Goal: Task Accomplishment & Management: Manage account settings

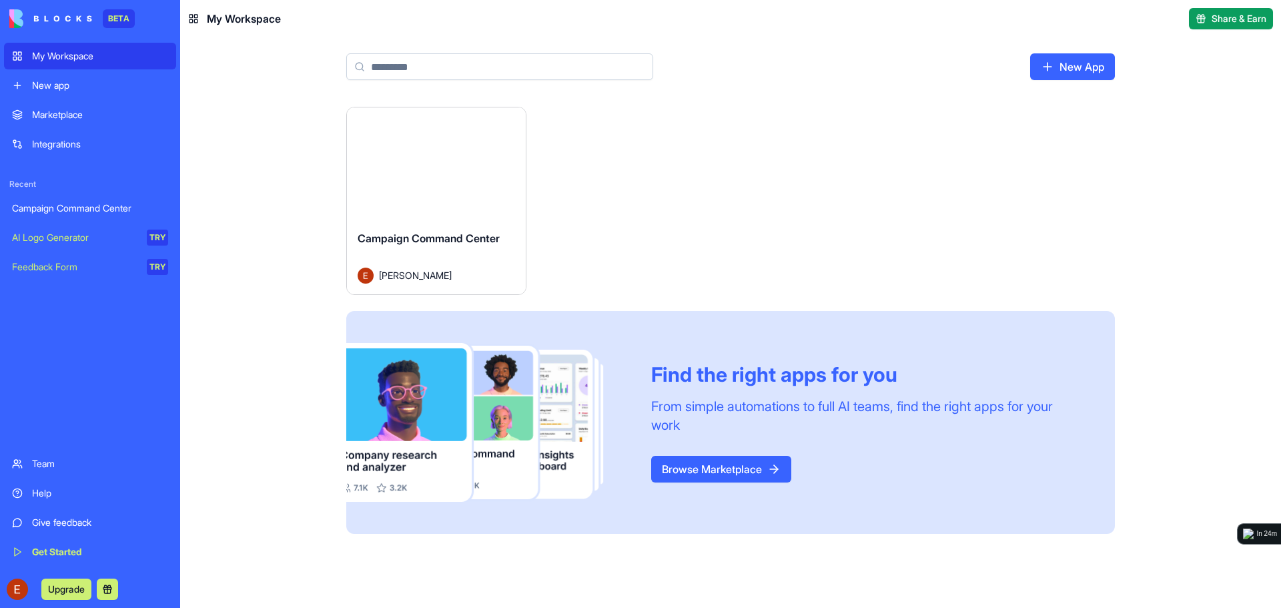
click at [449, 163] on button "Launch" at bounding box center [436, 163] width 100 height 27
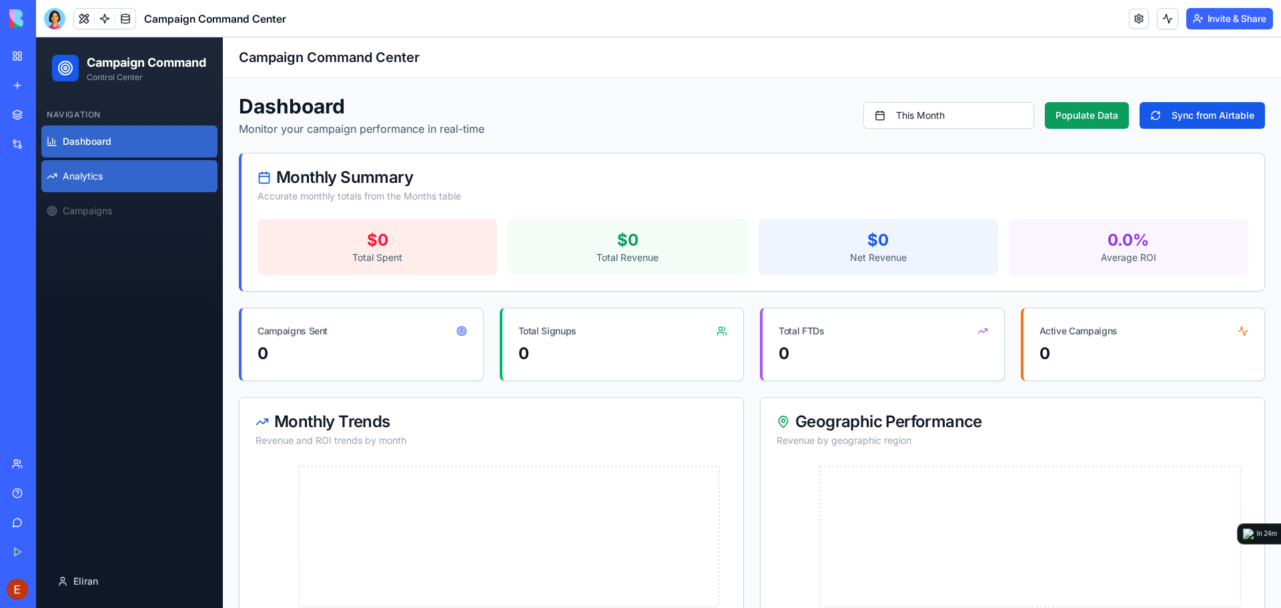
click at [98, 183] on span "Analytics" at bounding box center [83, 176] width 40 height 13
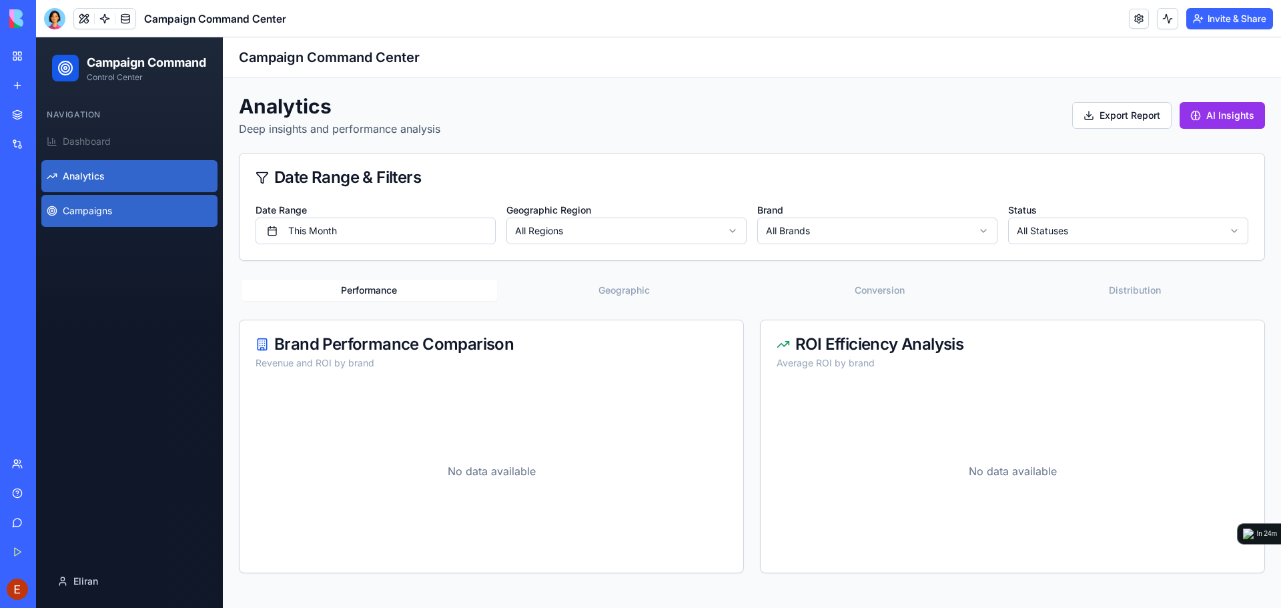
click at [127, 227] on link "Campaigns" at bounding box center [129, 211] width 176 height 32
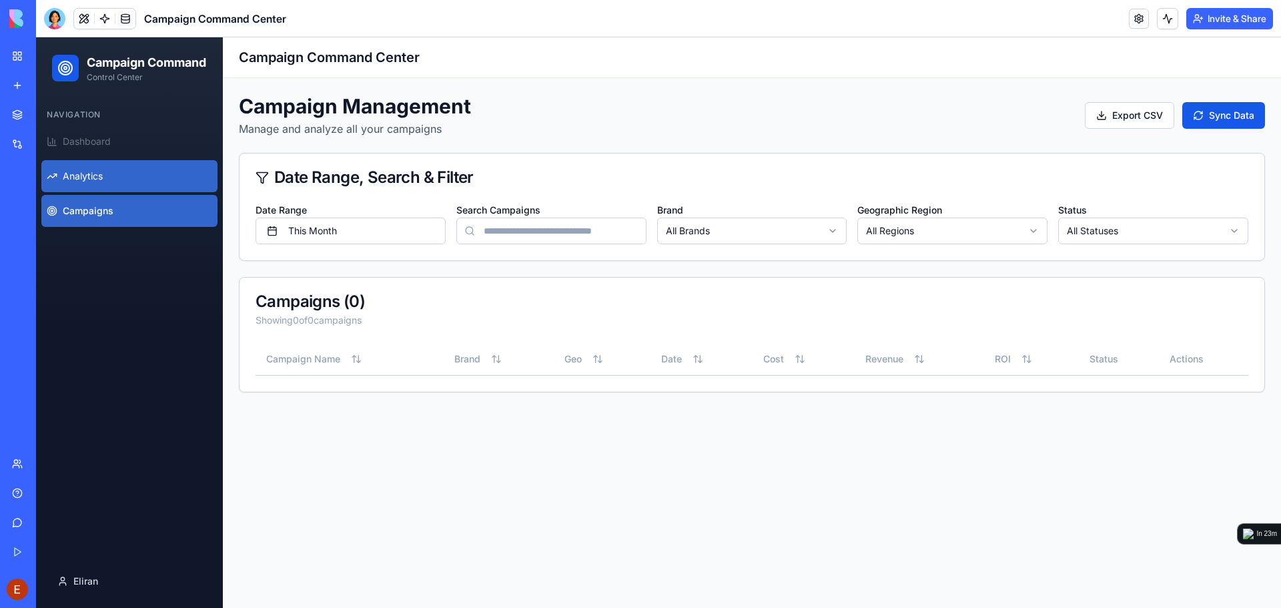
click at [101, 183] on span "Analytics" at bounding box center [83, 176] width 40 height 13
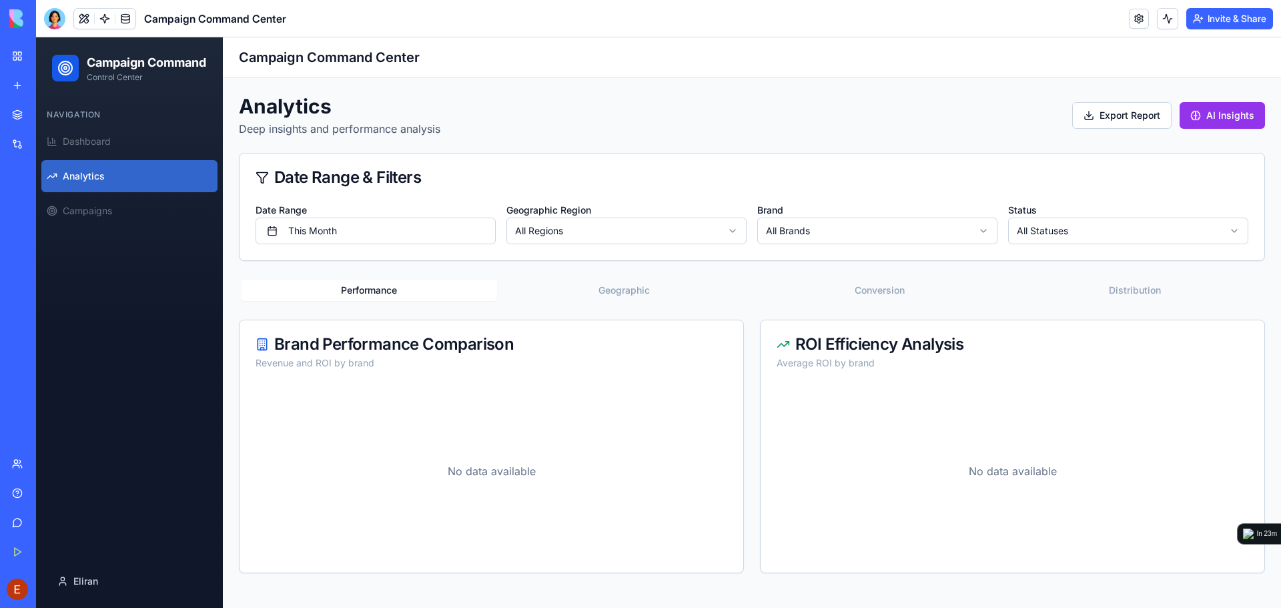
click at [92, 125] on div "Navigation" at bounding box center [129, 114] width 176 height 21
click at [97, 148] on span "Dashboard" at bounding box center [87, 141] width 48 height 13
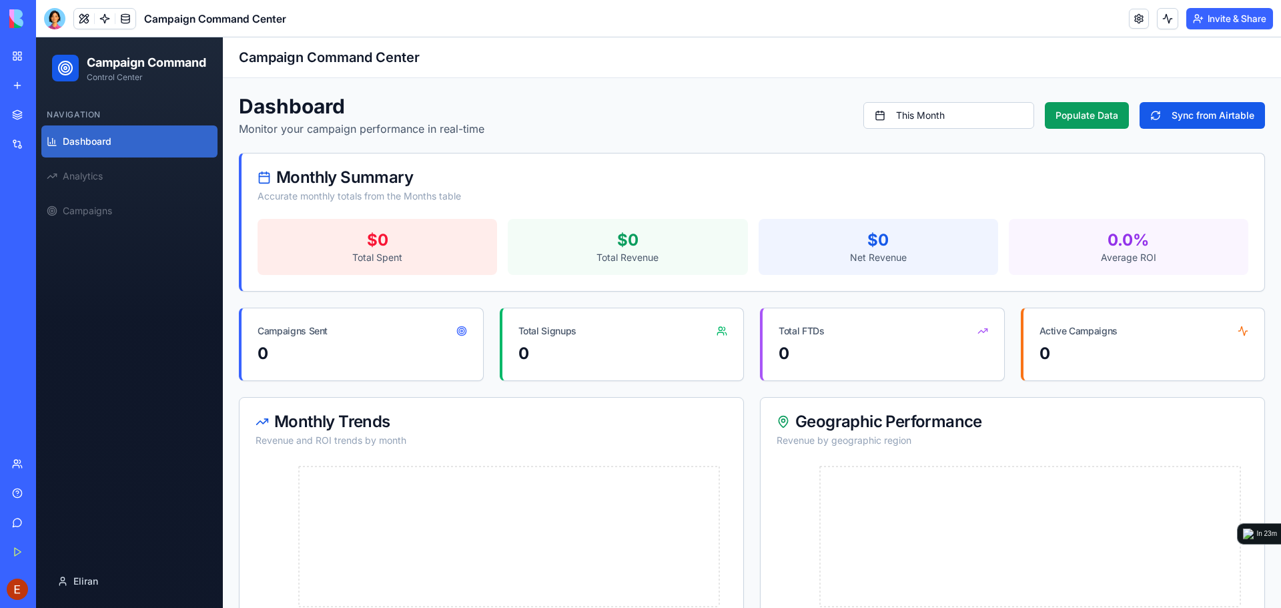
click at [1164, 116] on button "Sync from Airtable" at bounding box center [1202, 115] width 125 height 27
click at [1160, 17] on button at bounding box center [1167, 18] width 21 height 21
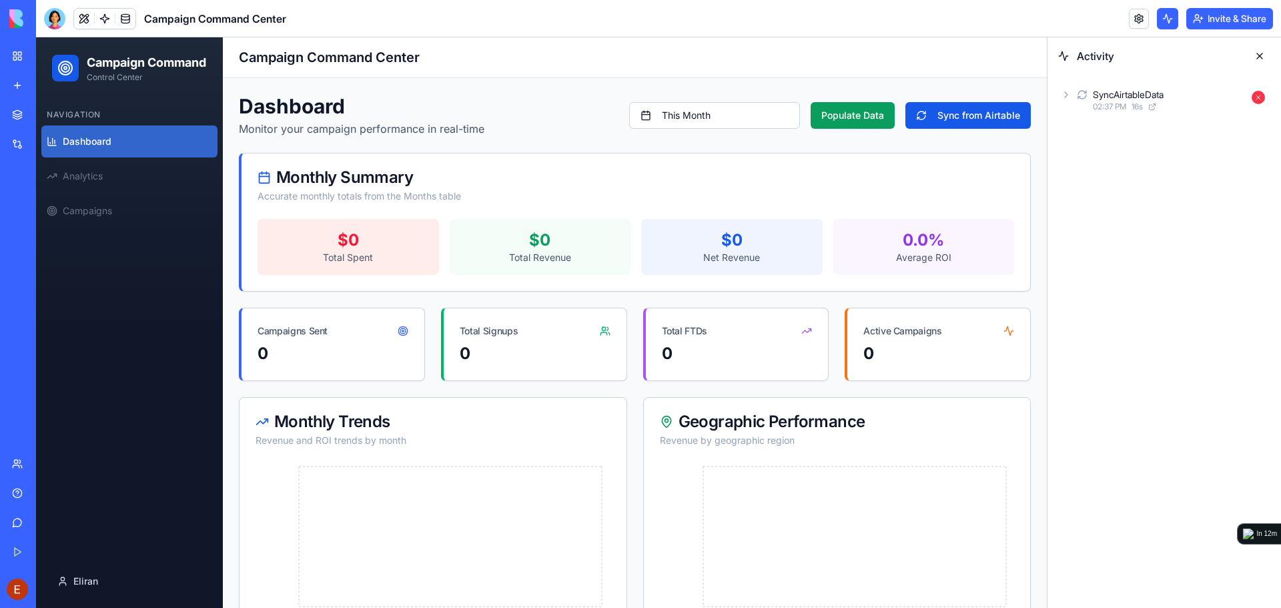
click at [1259, 57] on button at bounding box center [1259, 55] width 21 height 21
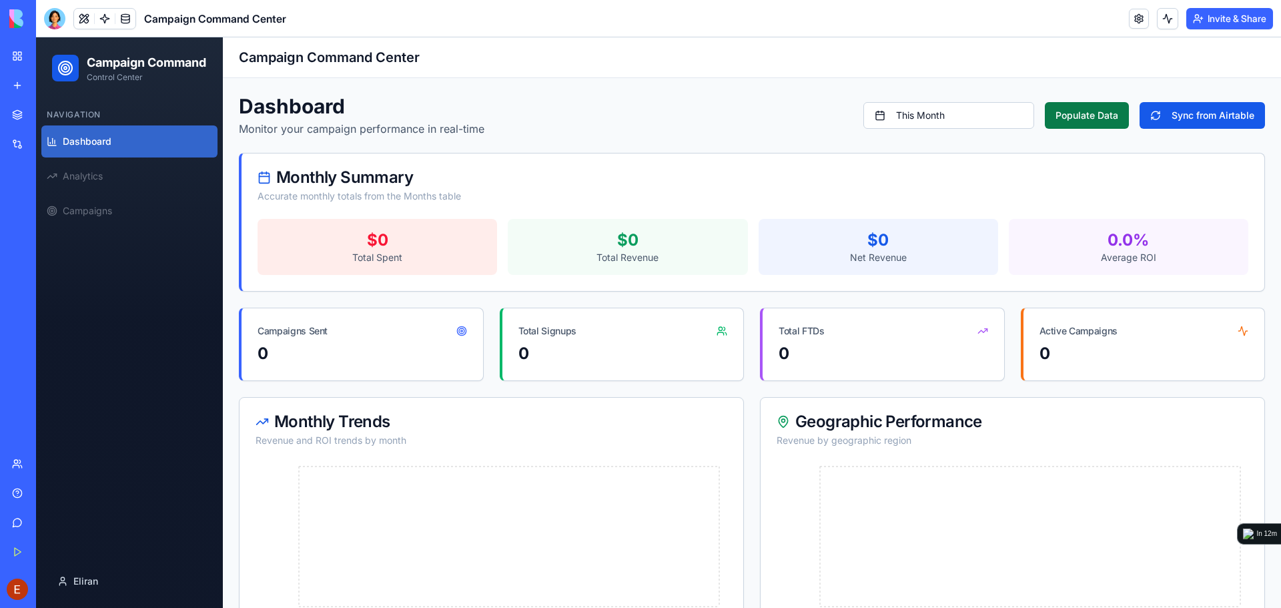
click at [1075, 113] on button "Populate Data" at bounding box center [1087, 115] width 84 height 27
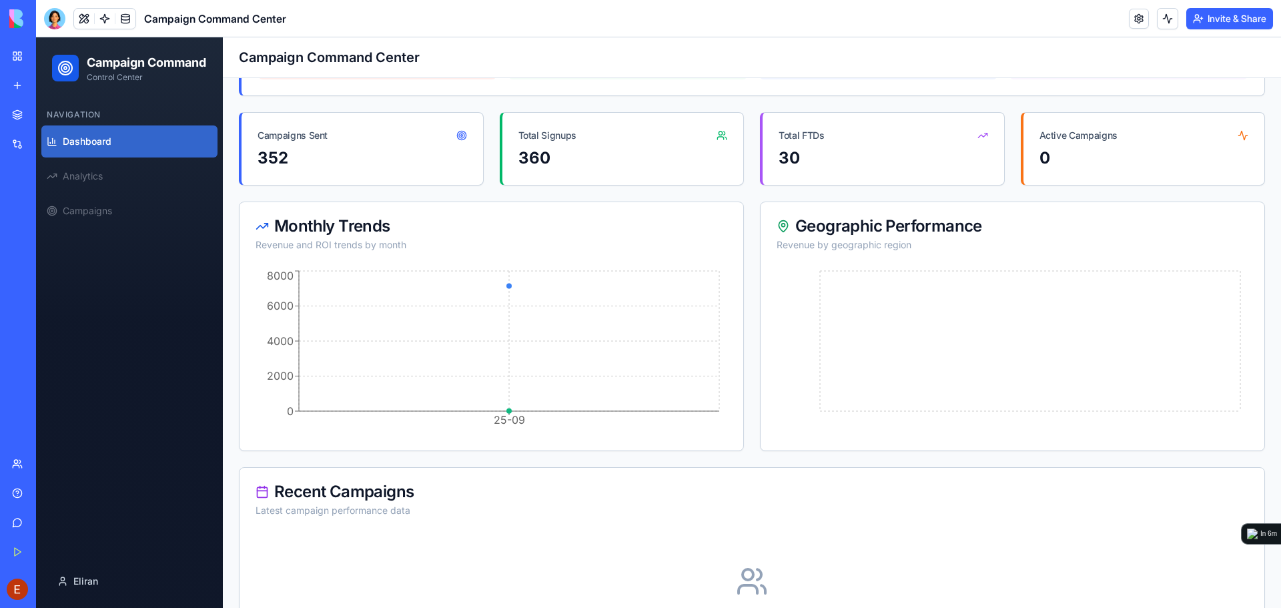
scroll to position [200, 0]
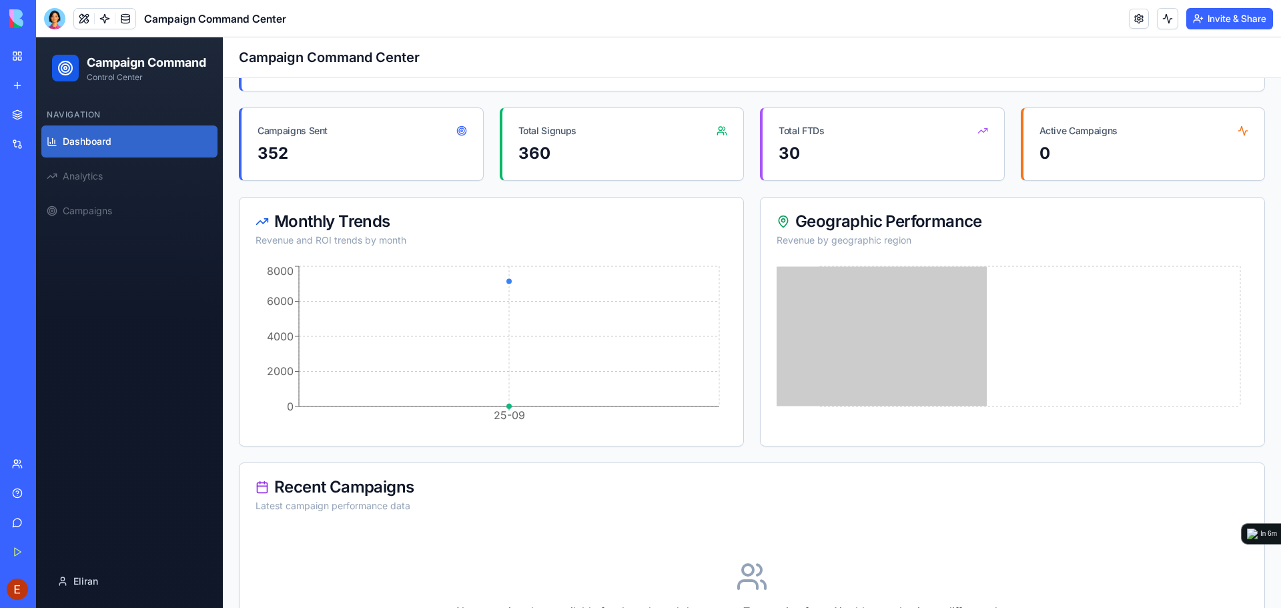
click at [899, 324] on icon at bounding box center [1010, 346] width 467 height 167
click at [1089, 336] on icon at bounding box center [1010, 346] width 467 height 167
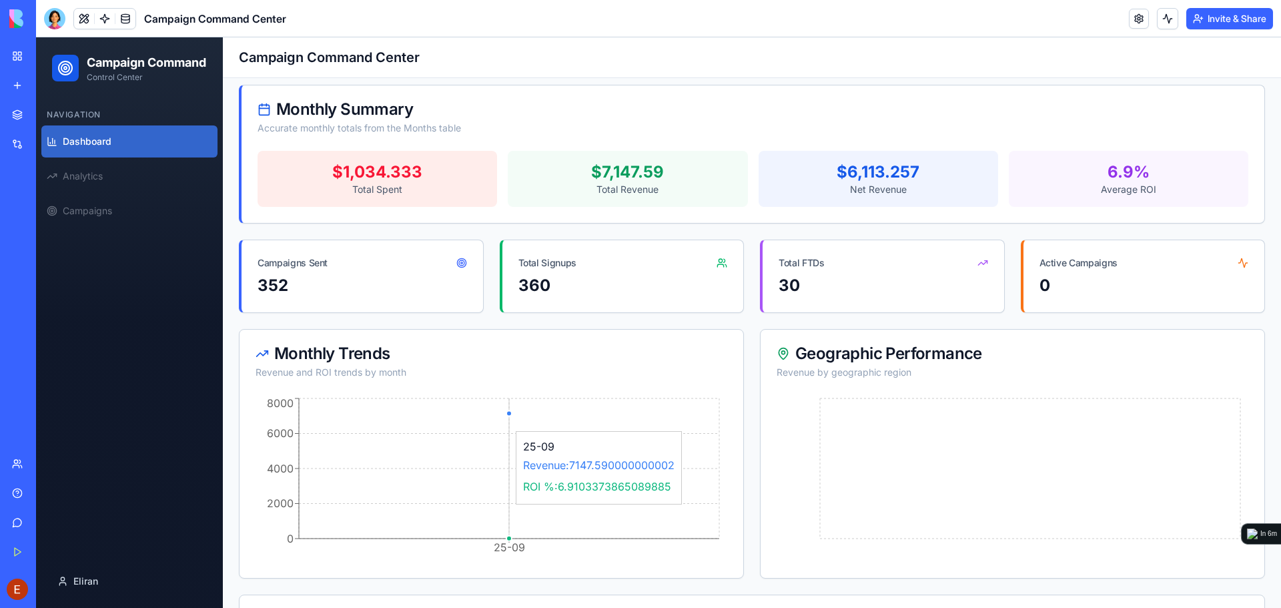
scroll to position [9, 0]
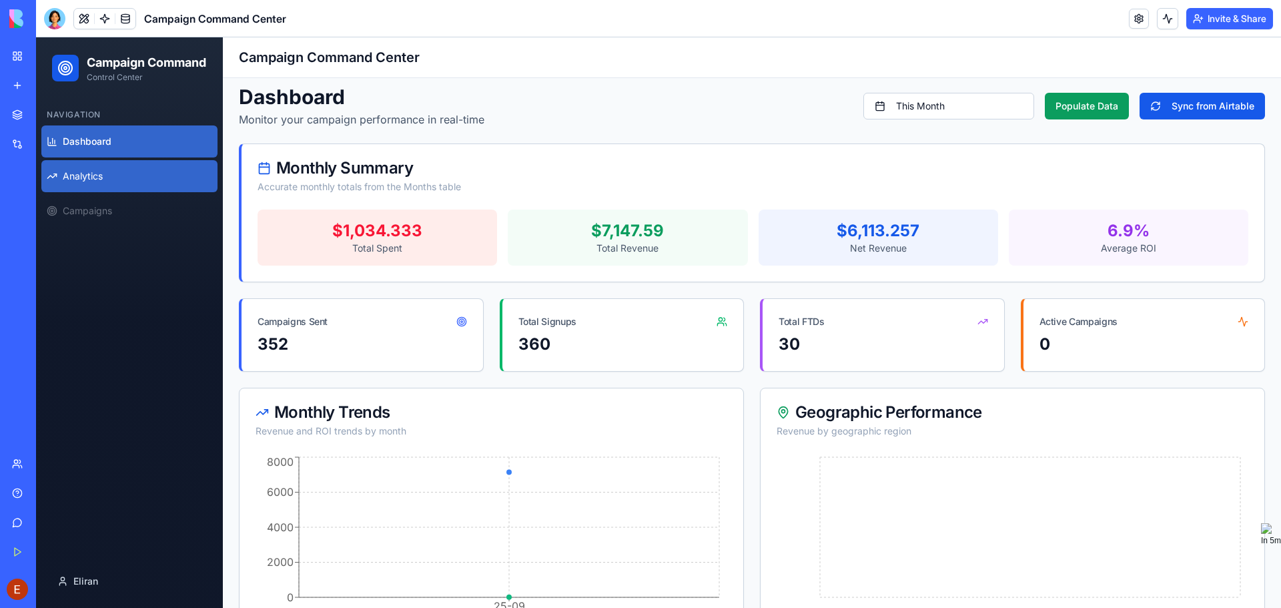
click at [122, 187] on link "Analytics" at bounding box center [129, 176] width 176 height 32
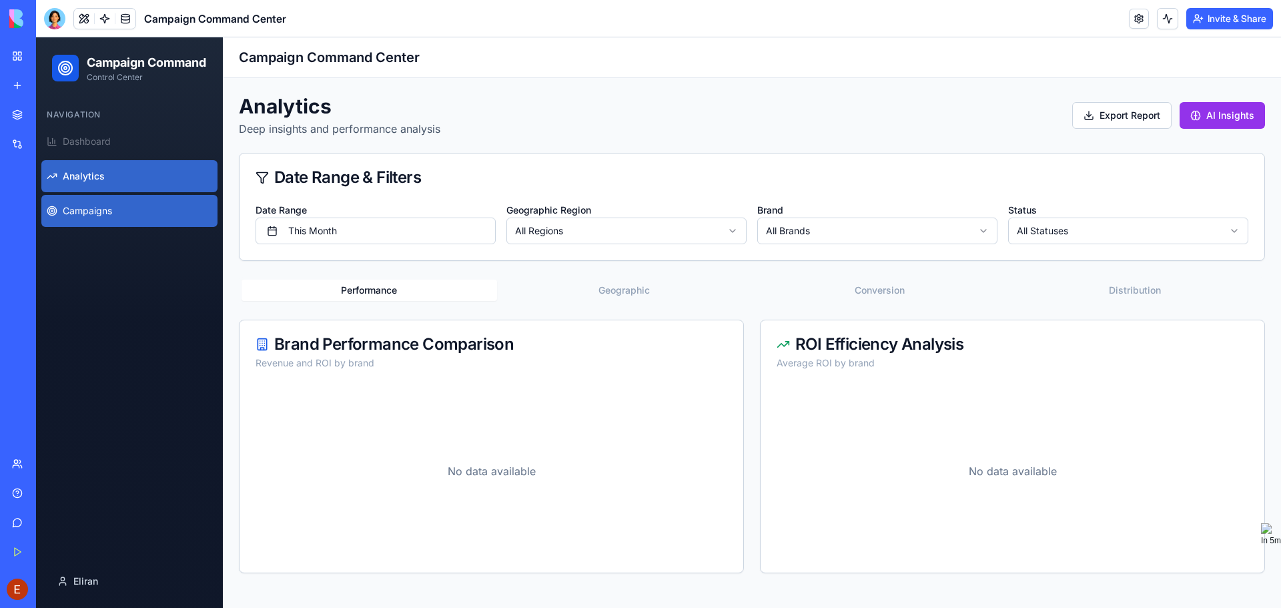
click at [116, 227] on link "Campaigns" at bounding box center [129, 211] width 176 height 32
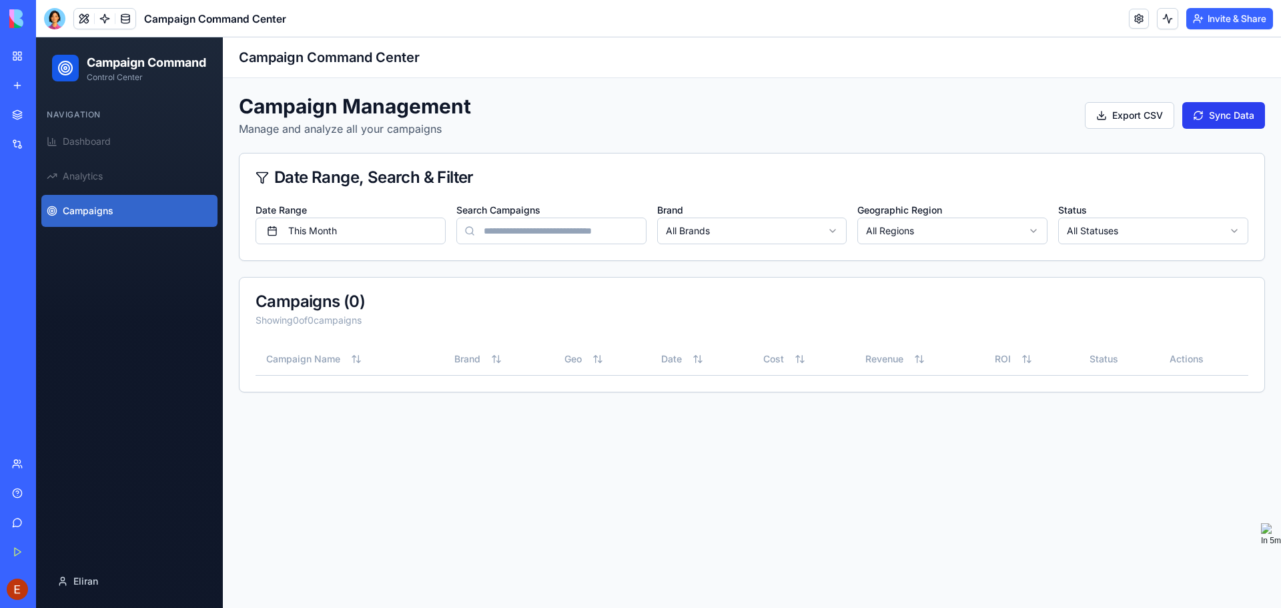
click at [1224, 119] on button "Sync Data" at bounding box center [1224, 115] width 83 height 27
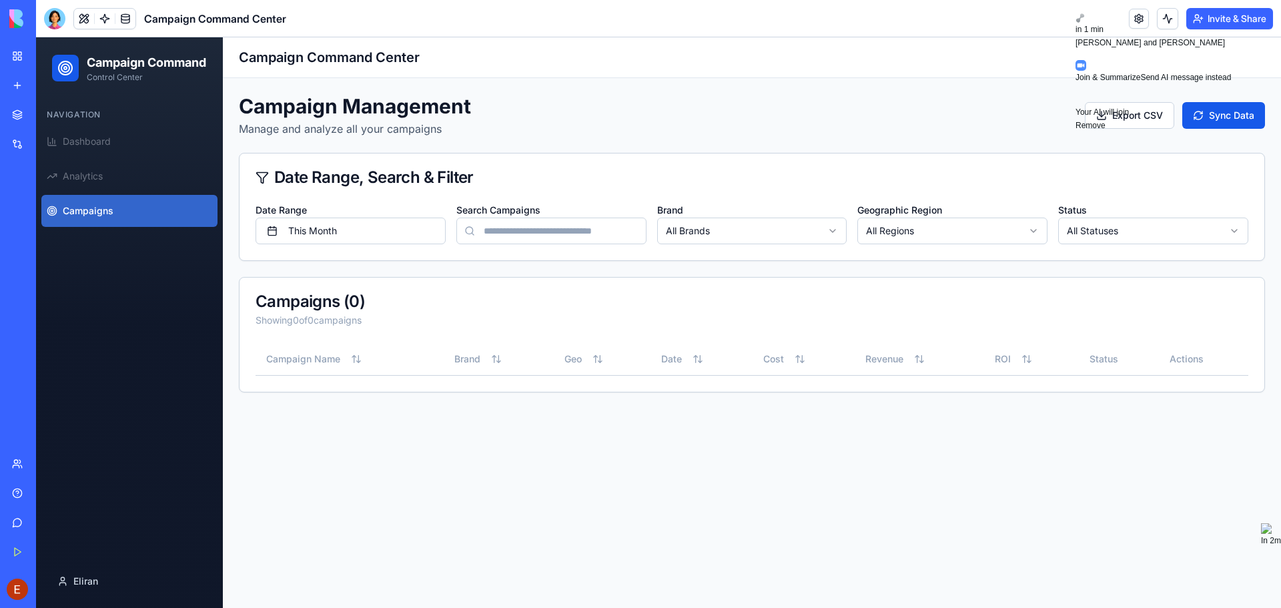
click at [1084, 52] on icon at bounding box center [1080, 54] width 5 height 5
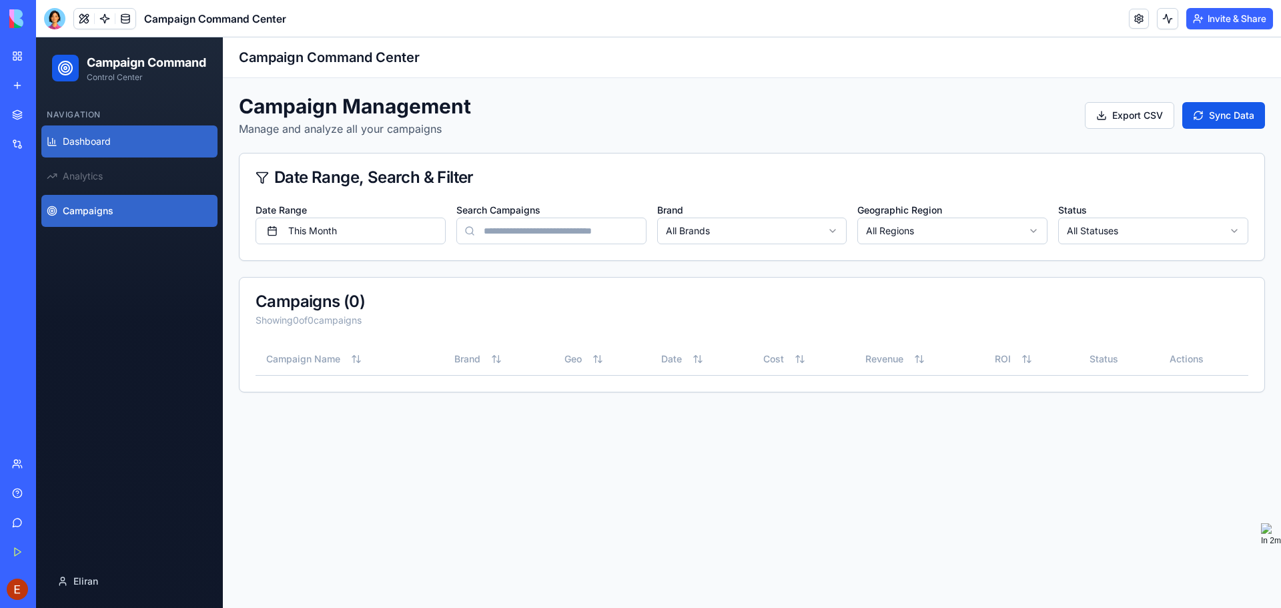
click at [129, 157] on link "Dashboard" at bounding box center [129, 141] width 176 height 32
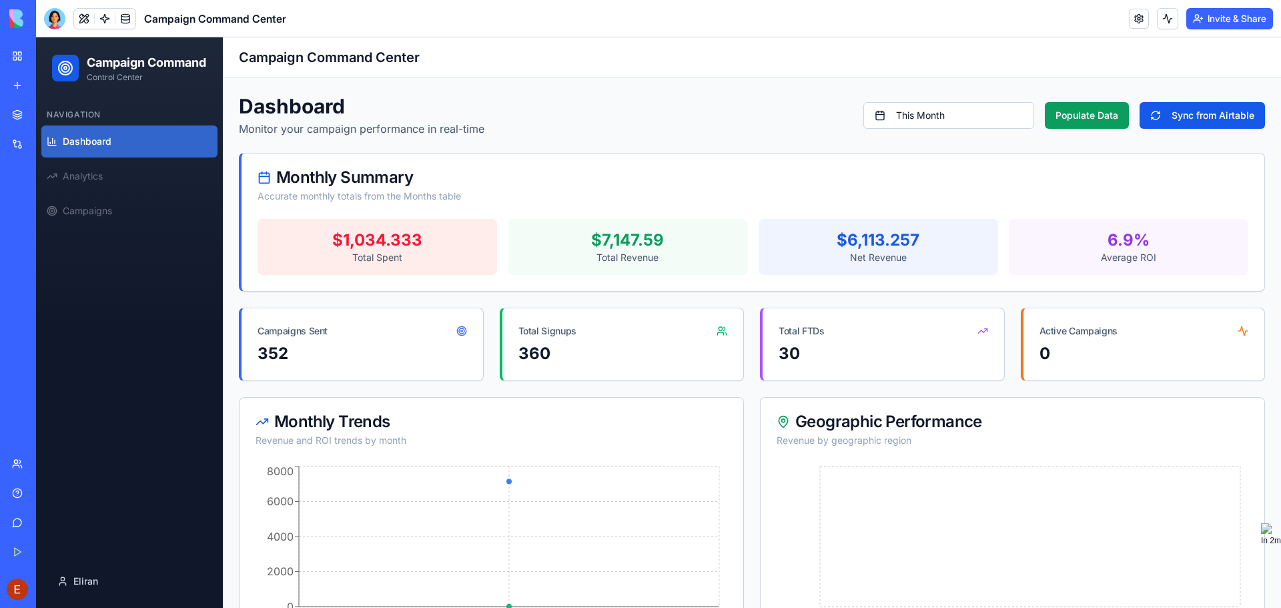
click at [569, 339] on div "Total Signups" at bounding box center [624, 325] width 242 height 35
click at [573, 336] on div "Total Signups" at bounding box center [548, 330] width 58 height 13
click at [952, 317] on div "Total FTDs" at bounding box center [884, 325] width 242 height 35
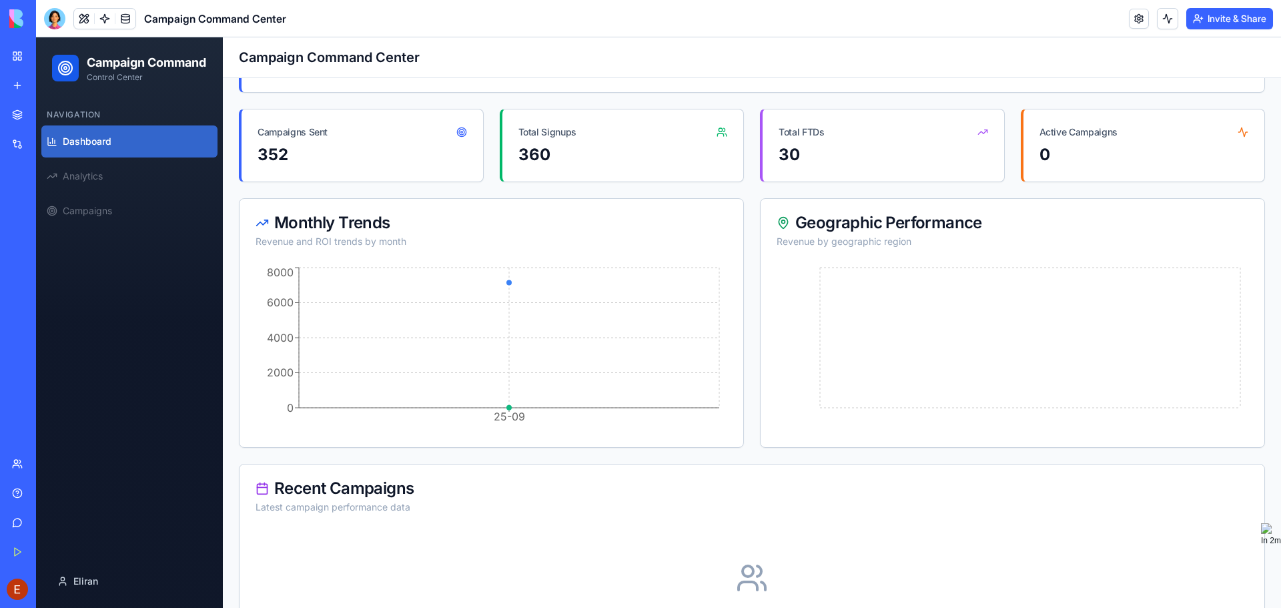
scroll to position [200, 0]
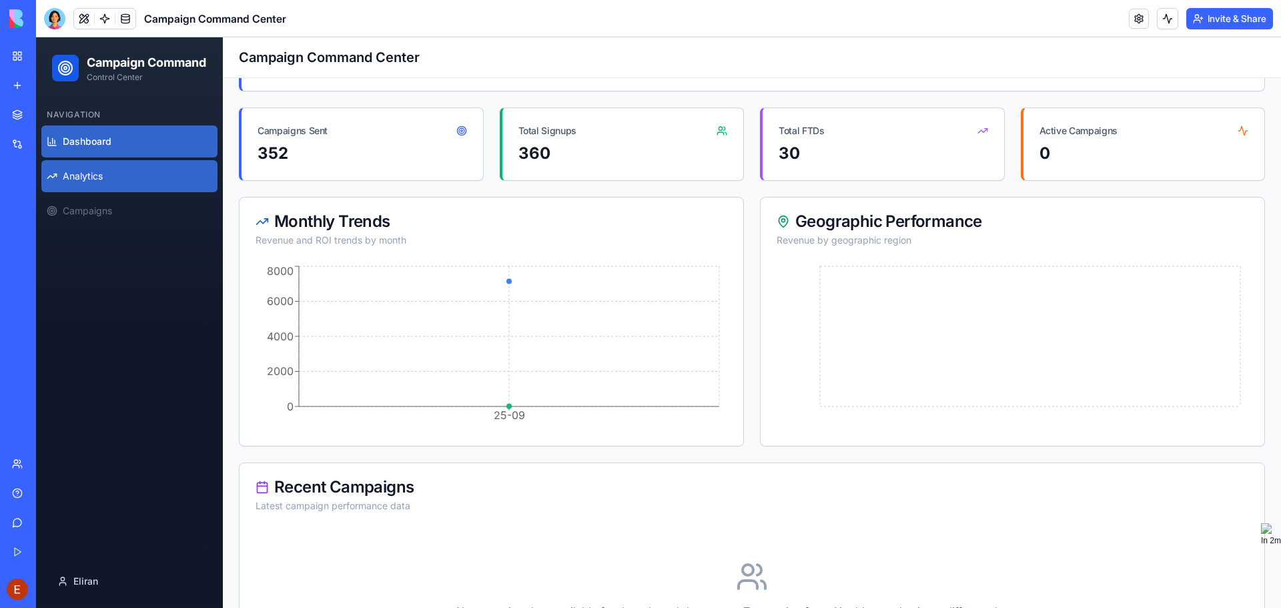
click at [125, 192] on link "Analytics" at bounding box center [129, 176] width 176 height 32
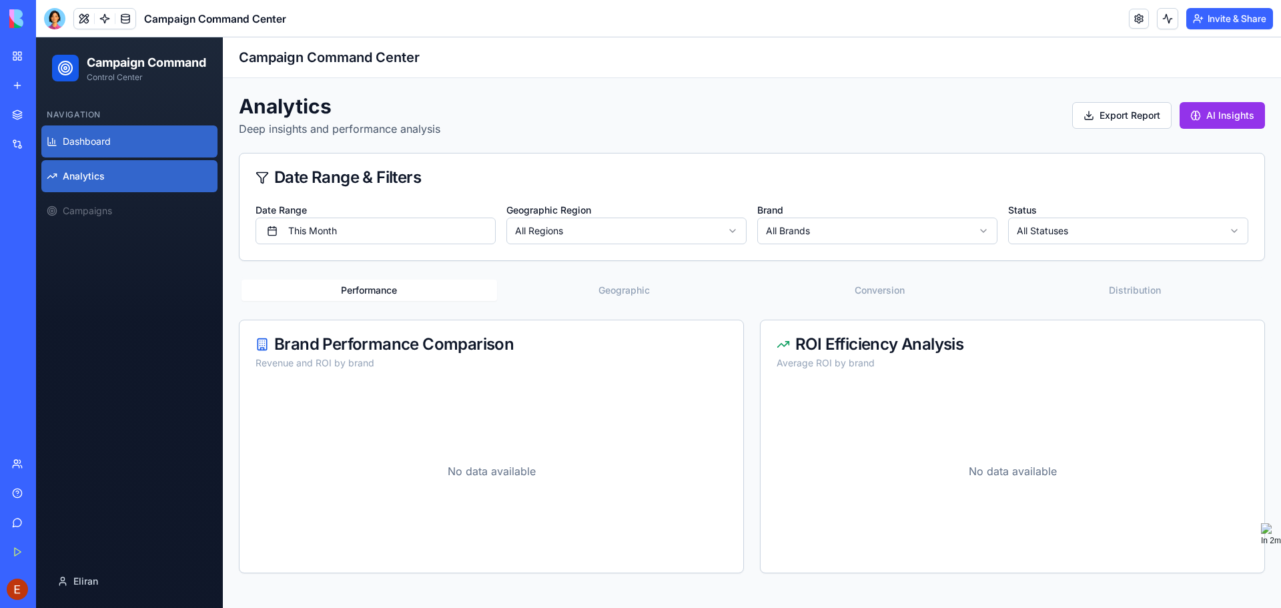
click at [89, 148] on span "Dashboard" at bounding box center [87, 141] width 48 height 13
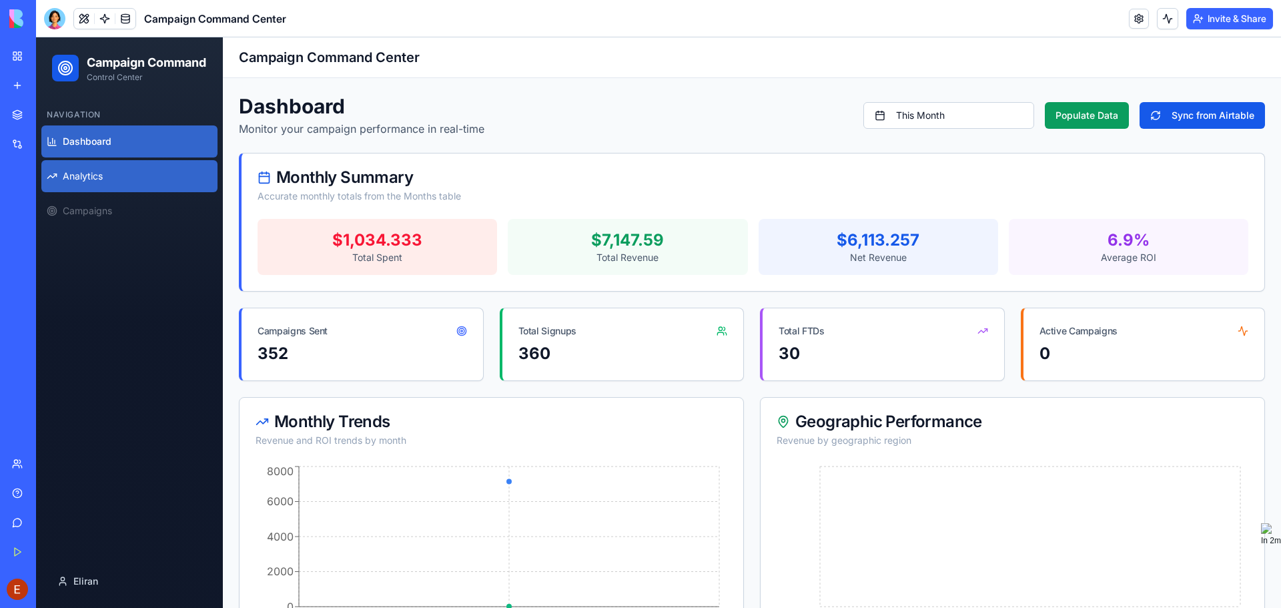
click at [131, 192] on link "Analytics" at bounding box center [129, 176] width 176 height 32
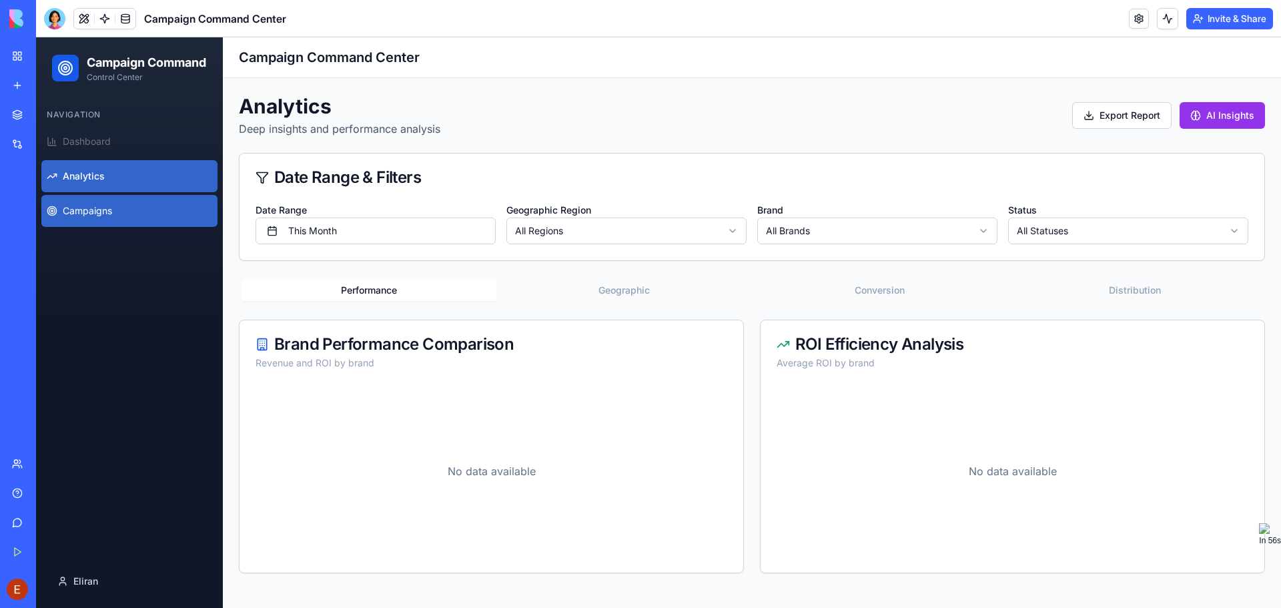
click at [103, 218] on span "Campaigns" at bounding box center [87, 210] width 49 height 13
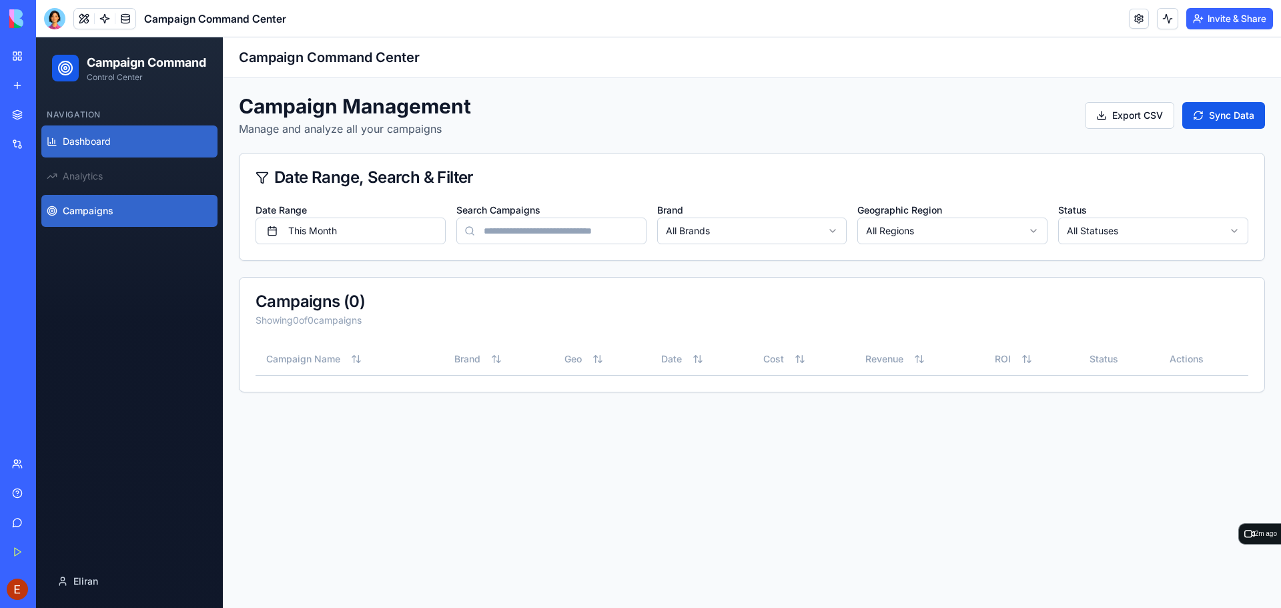
click at [101, 148] on link "Dashboard" at bounding box center [129, 141] width 176 height 32
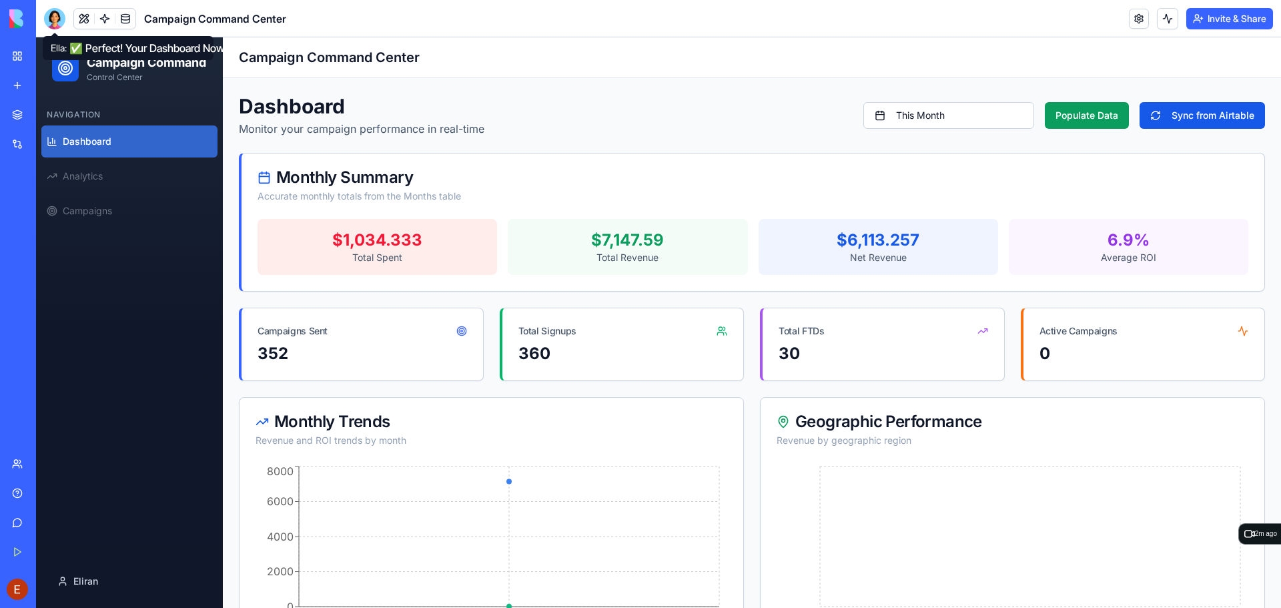
click at [51, 18] on div at bounding box center [54, 18] width 21 height 21
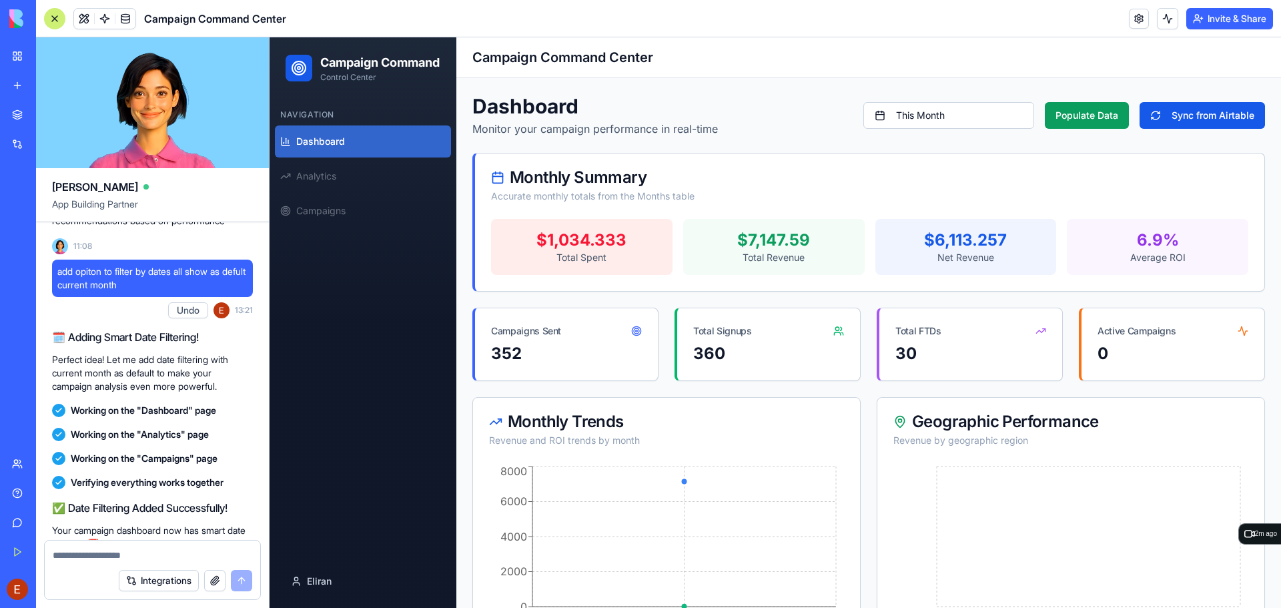
scroll to position [2456, 0]
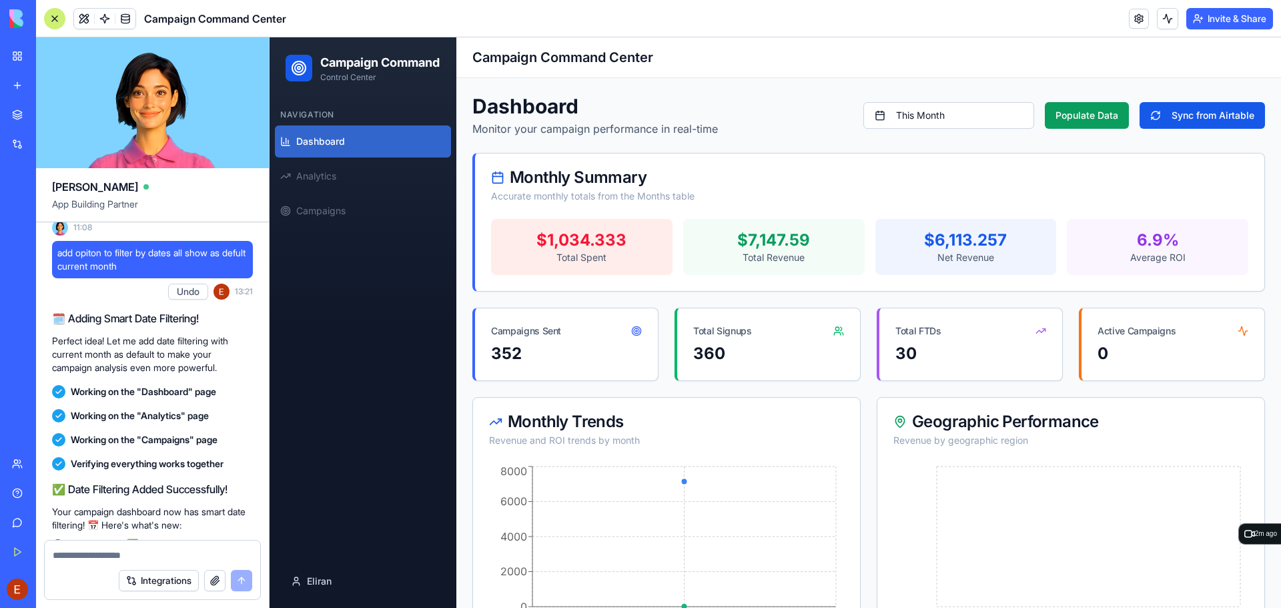
click at [554, 236] on div "$ 1,034.333" at bounding box center [582, 240] width 160 height 21
click at [819, 240] on div "$ 7,147.59" at bounding box center [774, 240] width 160 height 21
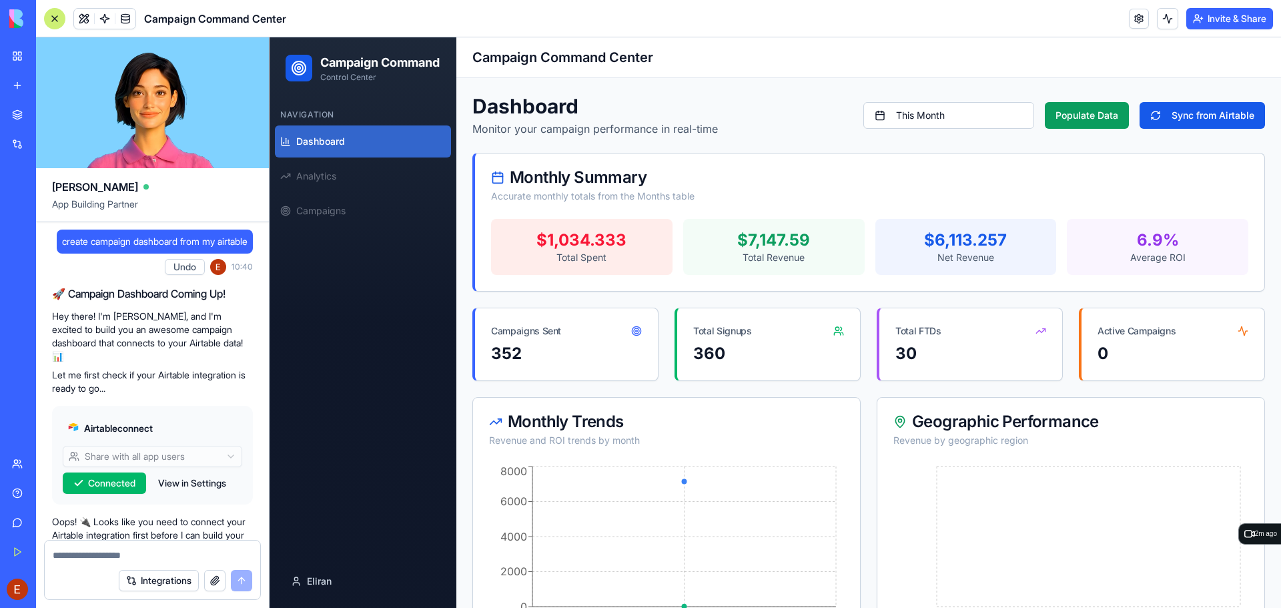
scroll to position [0, 0]
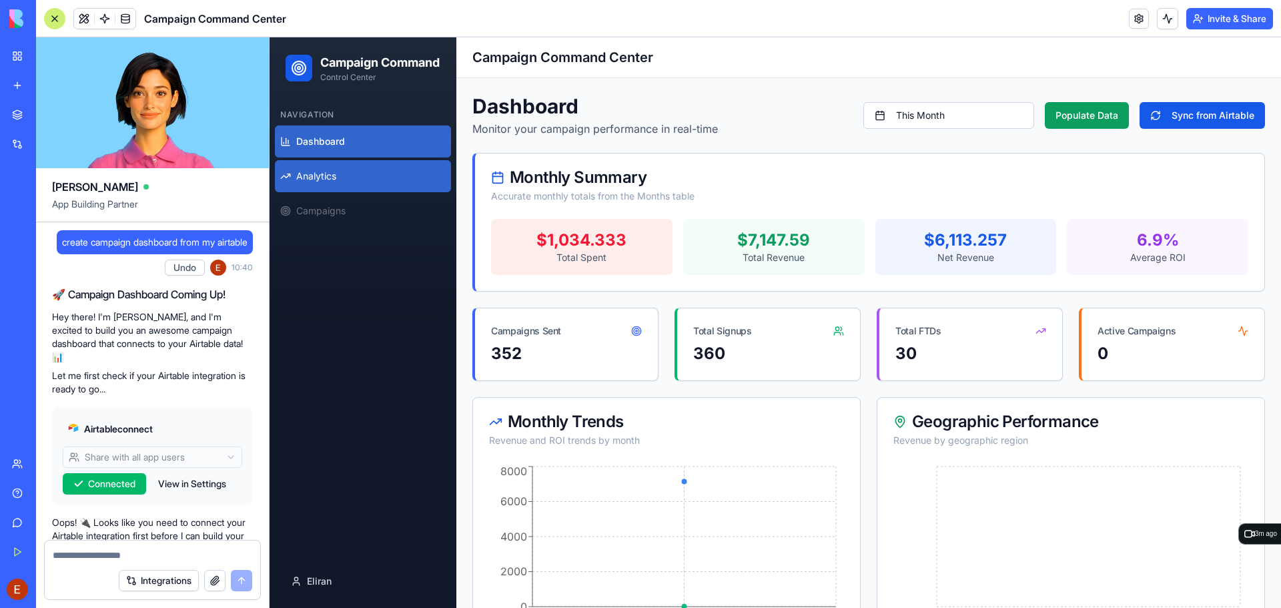
click at [372, 192] on link "Analytics" at bounding box center [363, 176] width 176 height 32
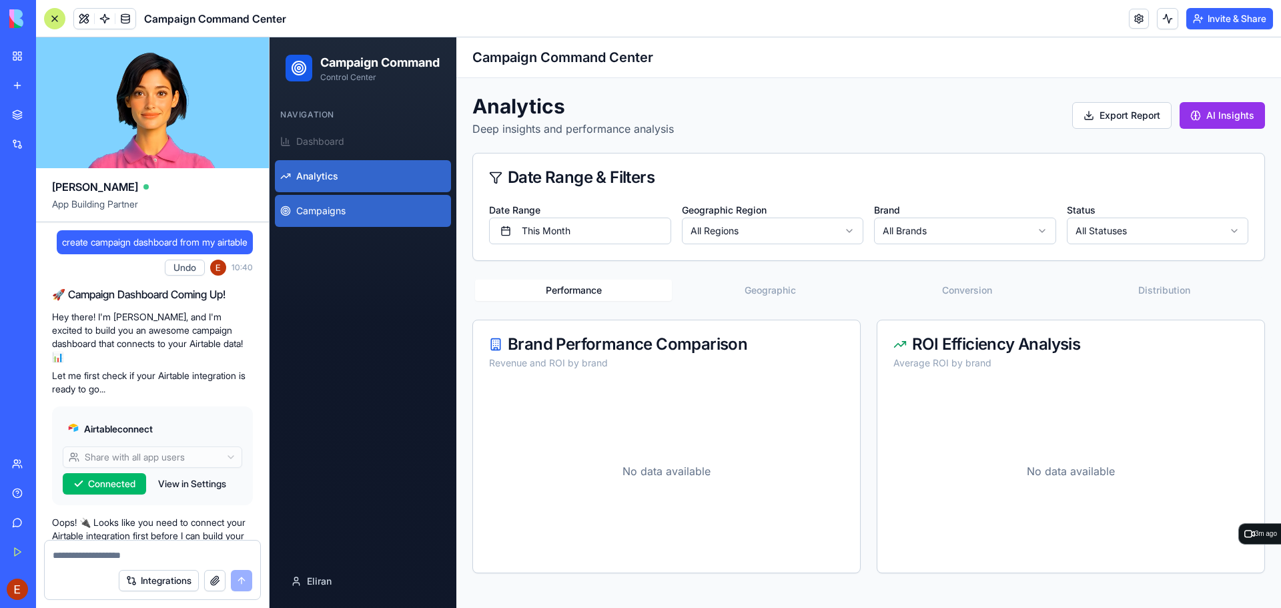
click at [384, 224] on link "Campaigns" at bounding box center [363, 211] width 176 height 32
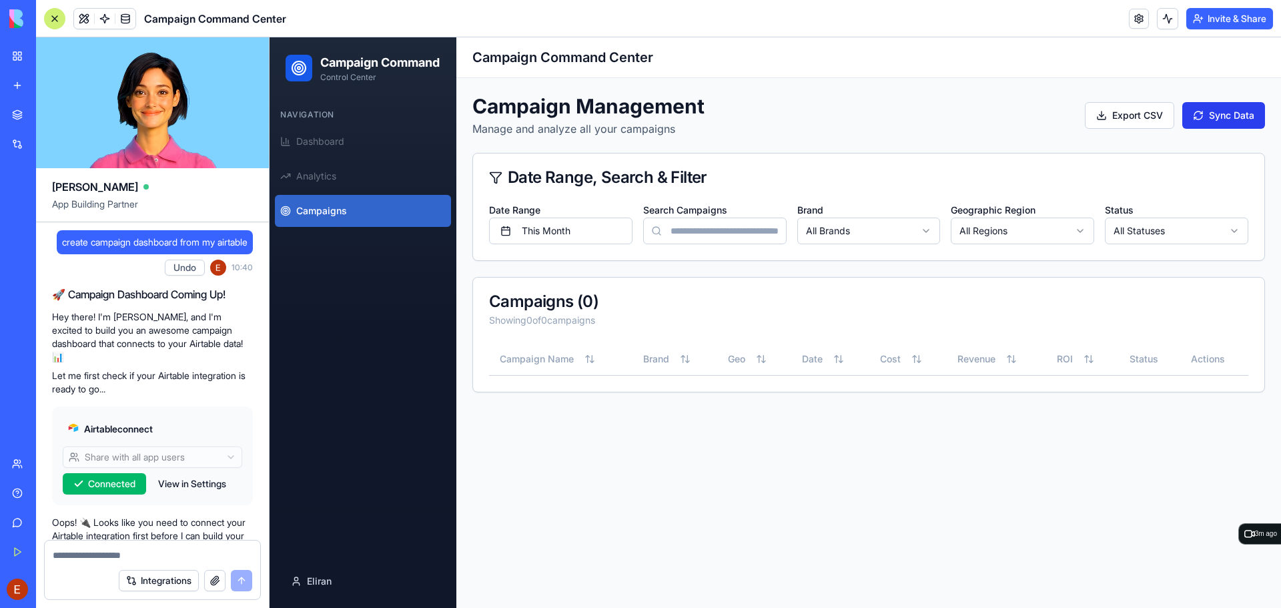
click at [1227, 118] on button "Sync Data" at bounding box center [1224, 115] width 83 height 27
click at [106, 16] on link at bounding box center [105, 19] width 20 height 20
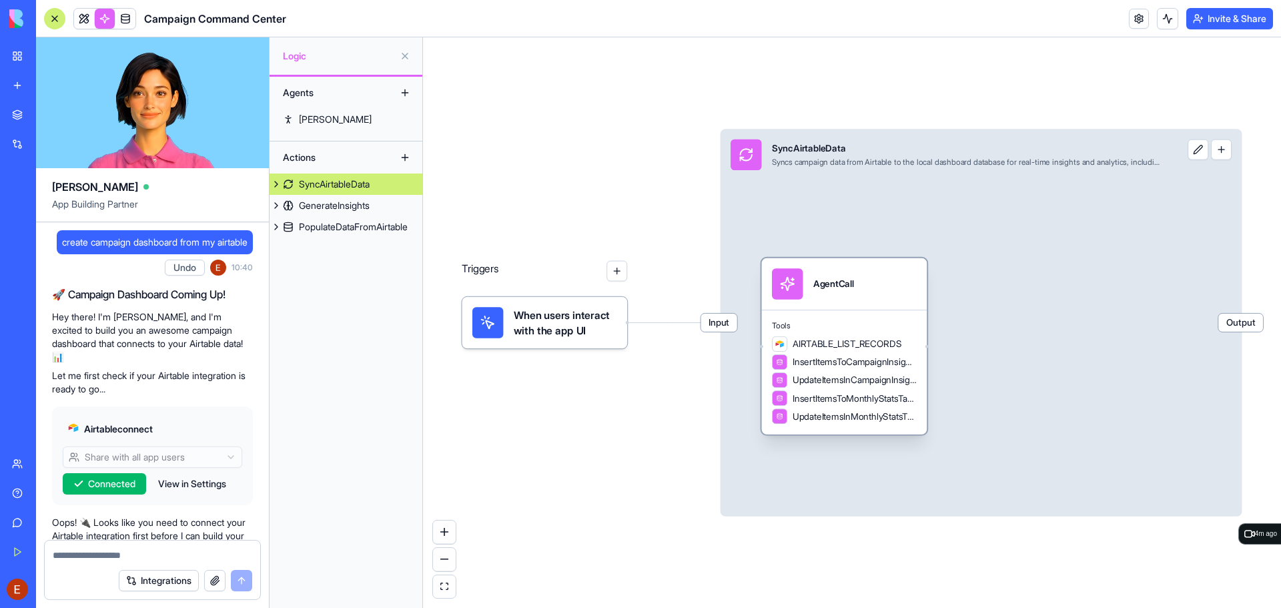
click at [848, 280] on div "AgentCall" at bounding box center [834, 284] width 41 height 13
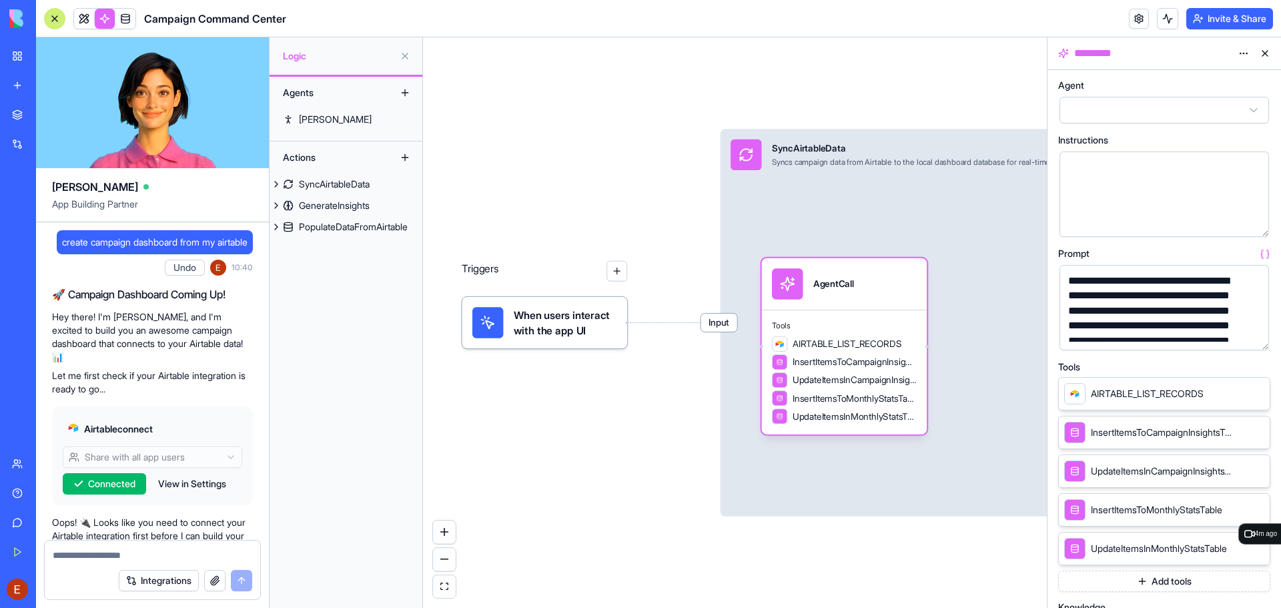
click at [1255, 334] on button "button" at bounding box center [1255, 336] width 21 height 21
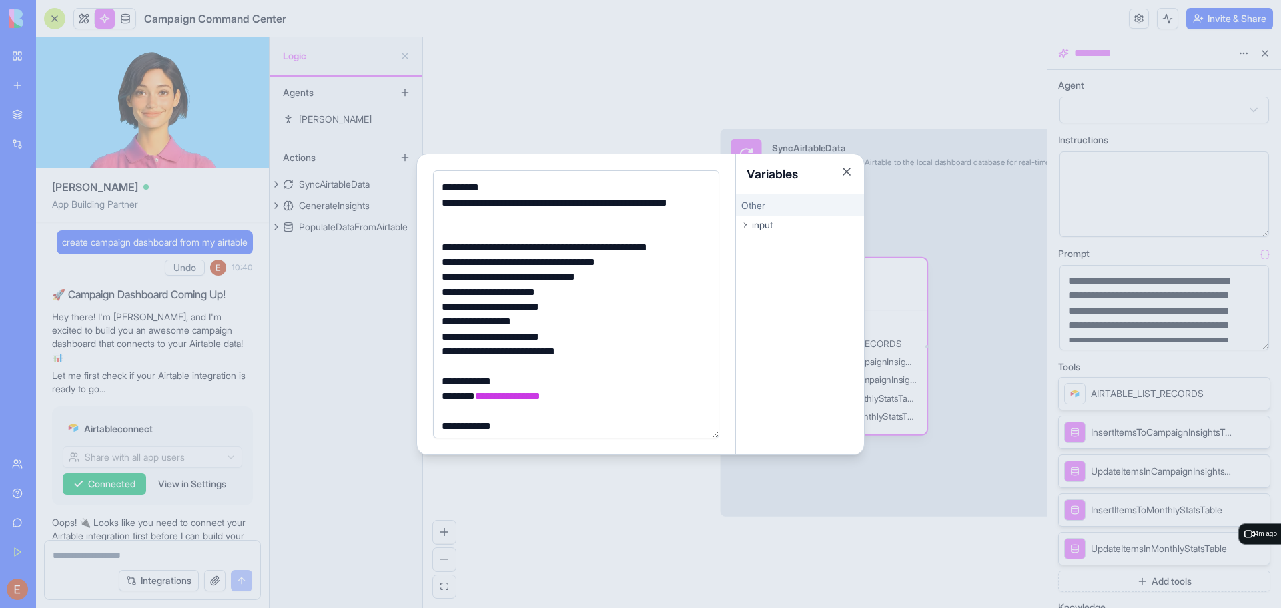
scroll to position [287, 0]
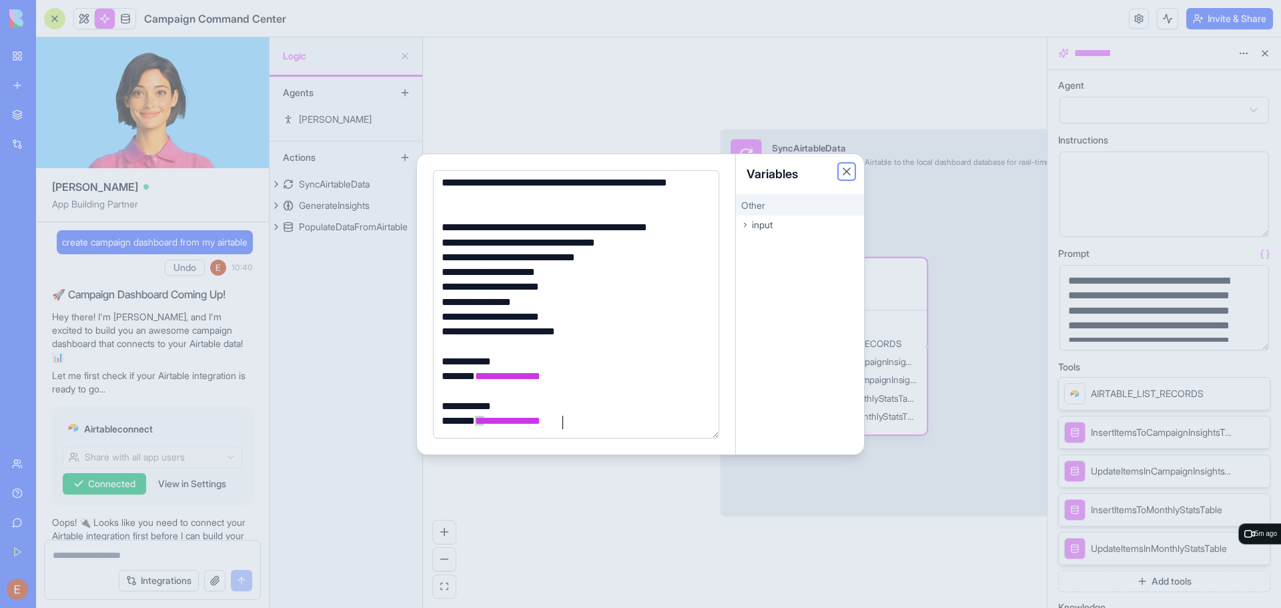
click at [847, 165] on button "Close" at bounding box center [846, 171] width 13 height 13
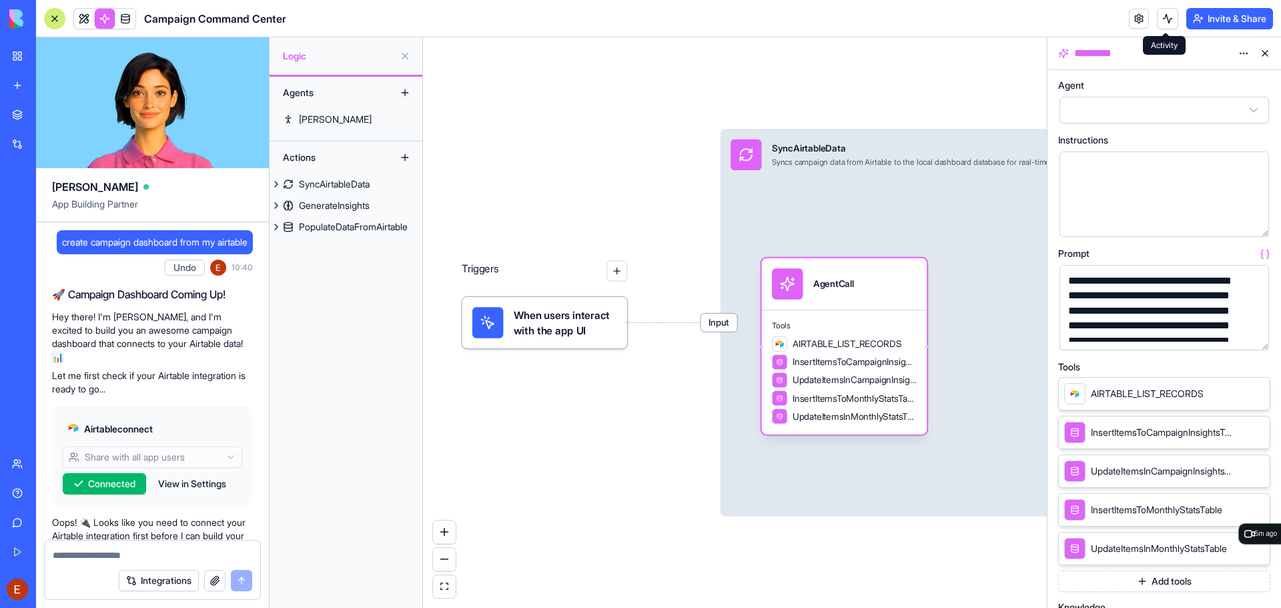
click at [1165, 14] on button at bounding box center [1167, 18] width 21 height 21
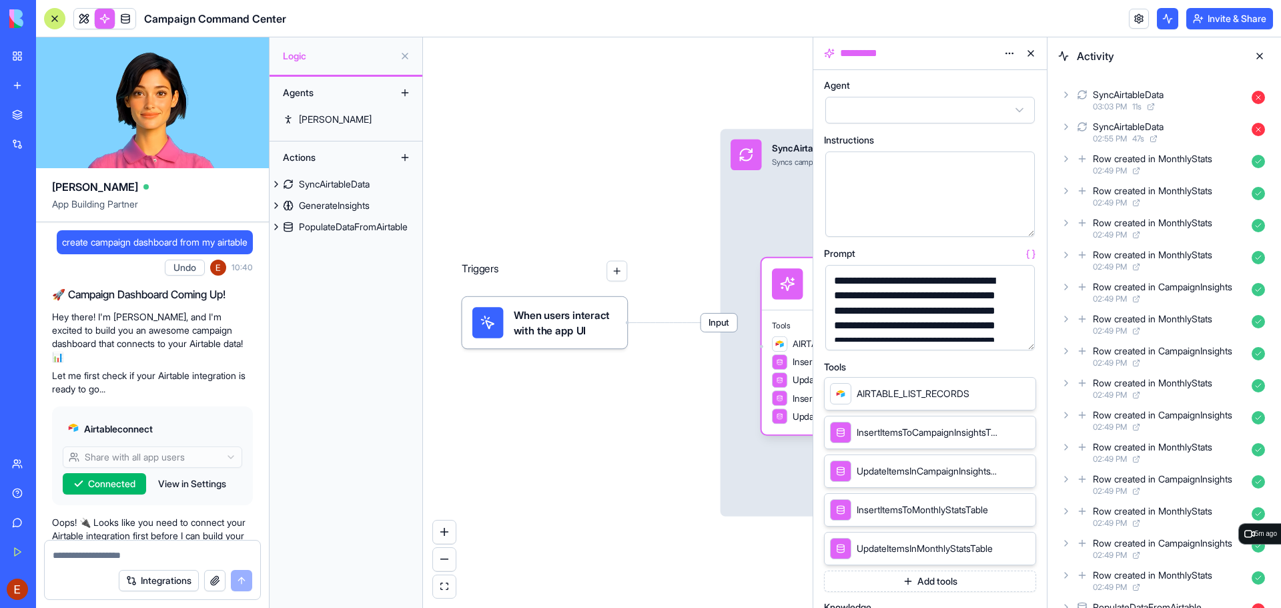
click at [1066, 125] on icon at bounding box center [1066, 126] width 3 height 5
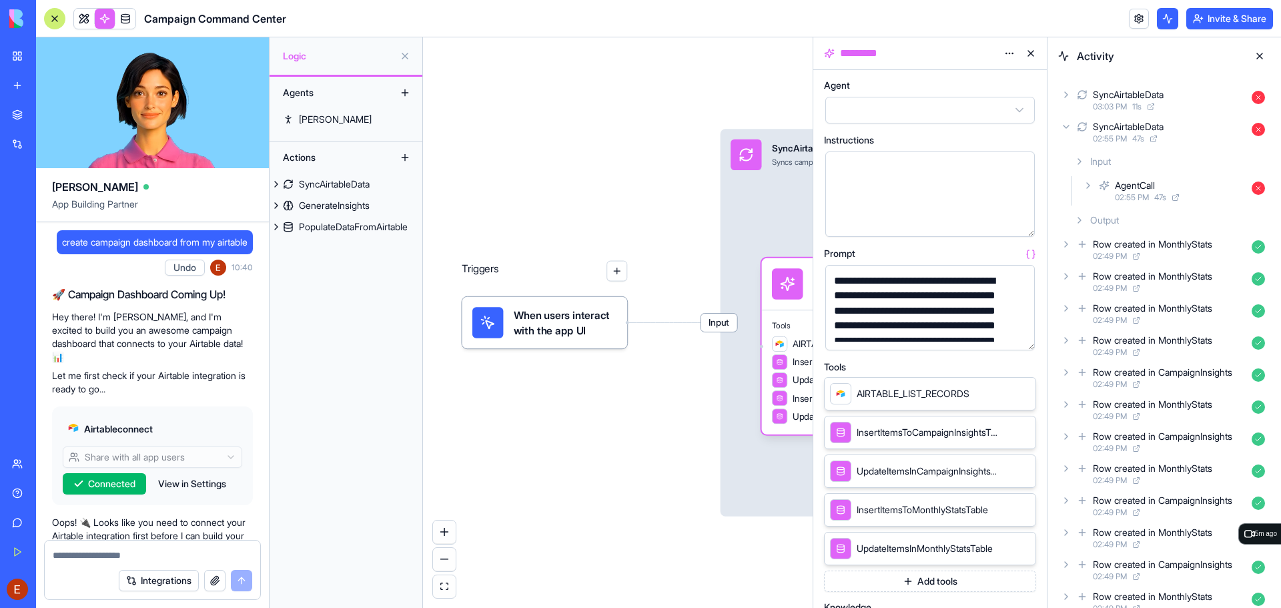
click at [1087, 185] on icon at bounding box center [1088, 185] width 11 height 11
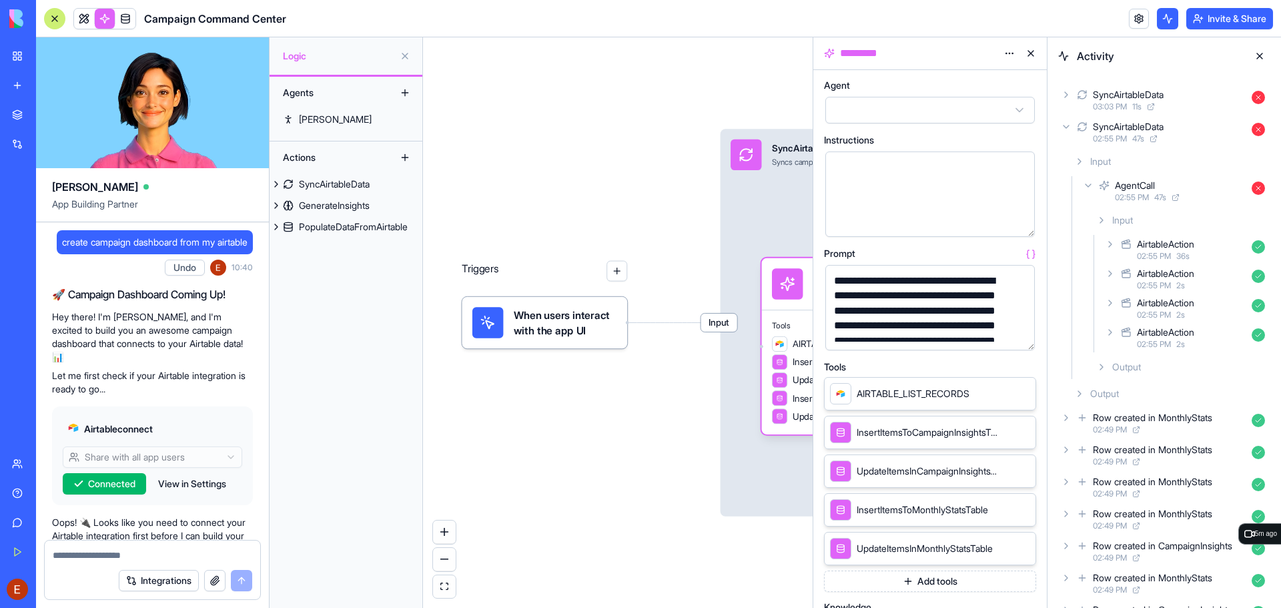
click at [1104, 362] on icon at bounding box center [1102, 367] width 11 height 11
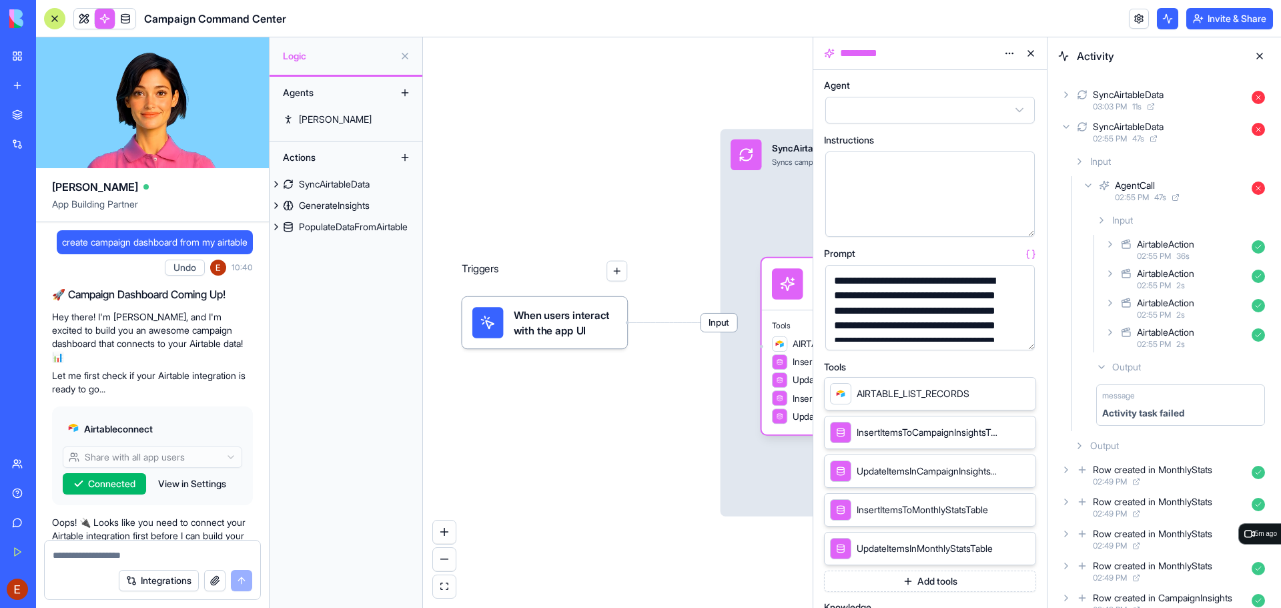
click at [1066, 98] on icon at bounding box center [1066, 94] width 11 height 11
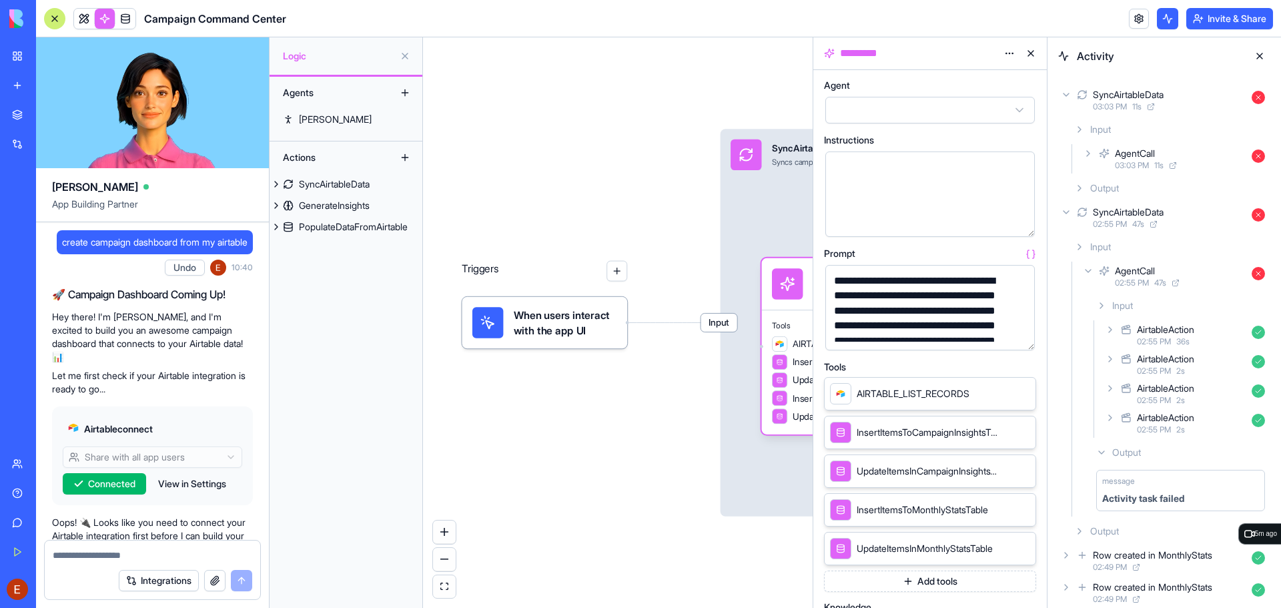
click at [1084, 158] on icon at bounding box center [1088, 153] width 11 height 11
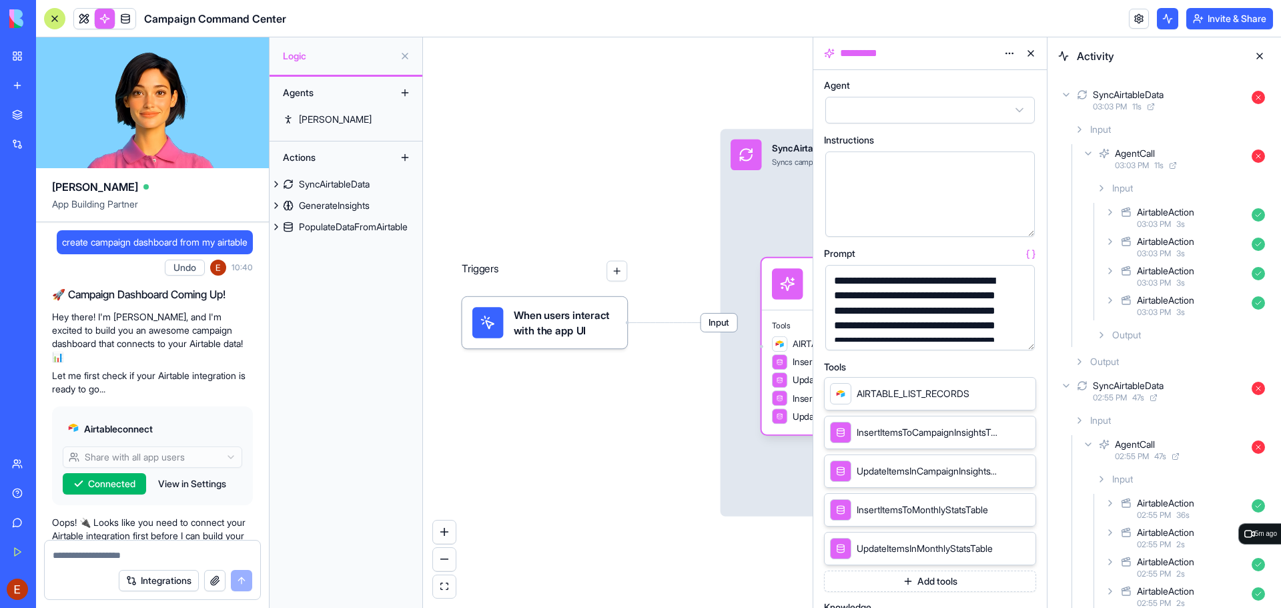
click at [1102, 333] on icon at bounding box center [1102, 335] width 11 height 11
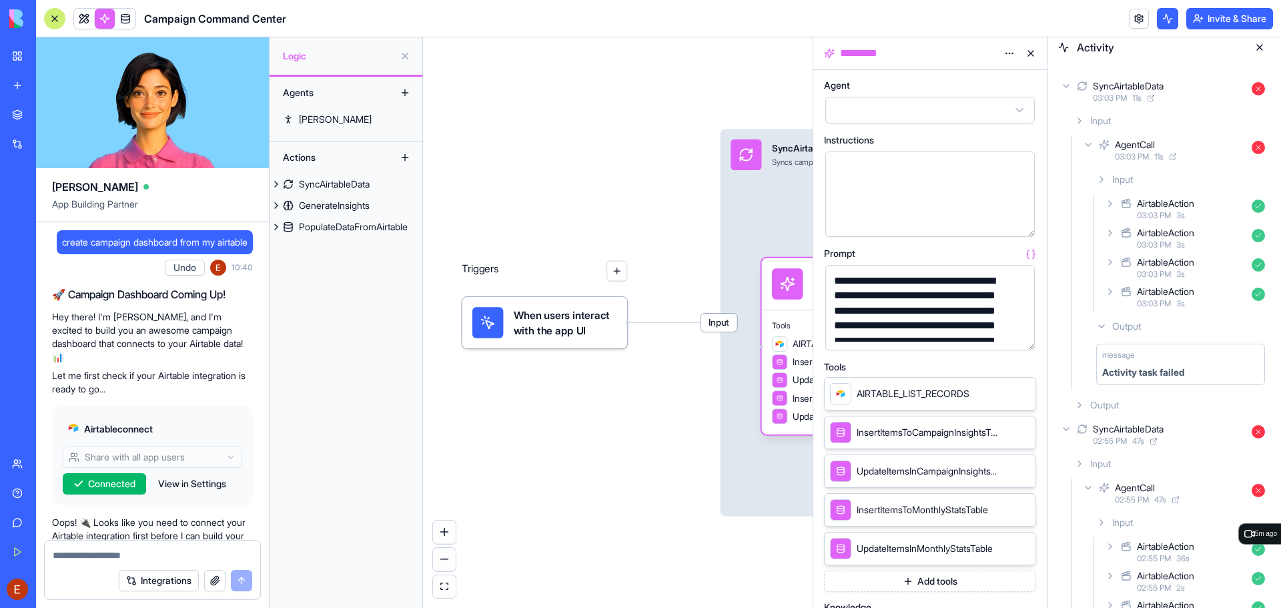
scroll to position [0, 0]
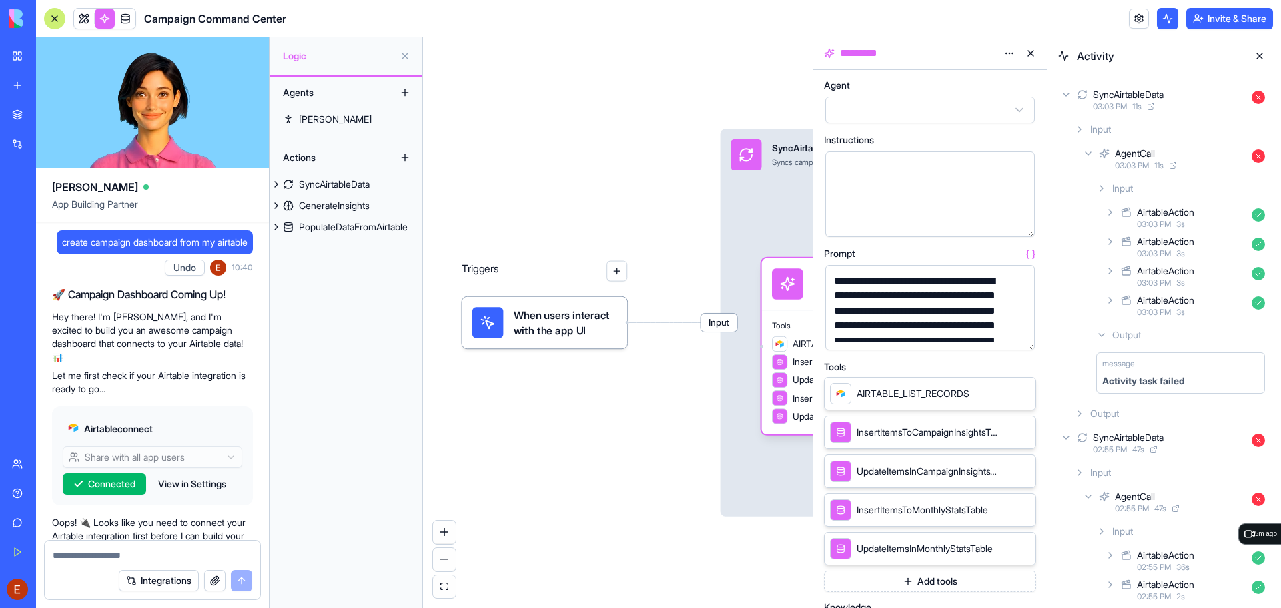
click at [1109, 212] on icon at bounding box center [1110, 212] width 11 height 11
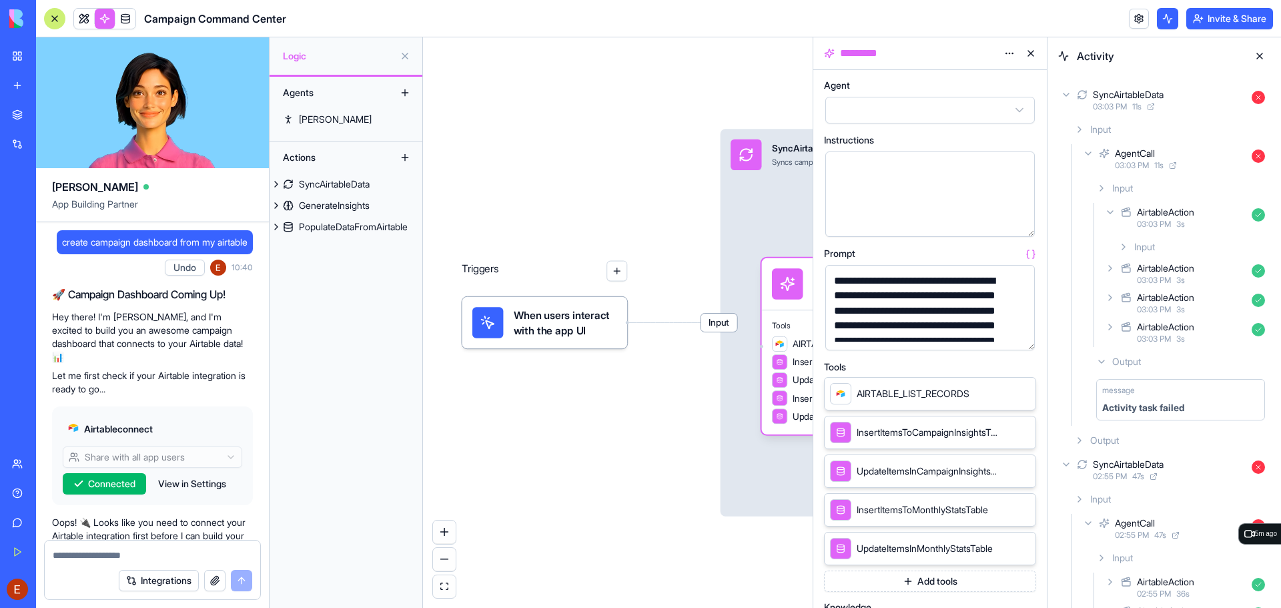
click at [1121, 246] on icon at bounding box center [1124, 247] width 11 height 11
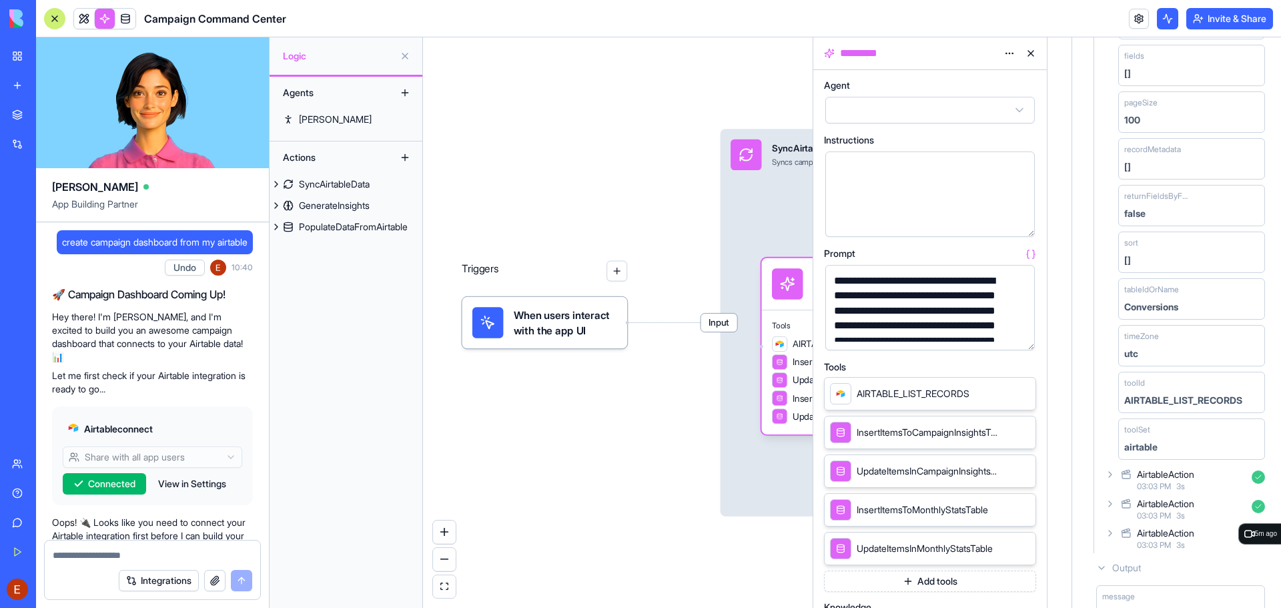
scroll to position [400, 0]
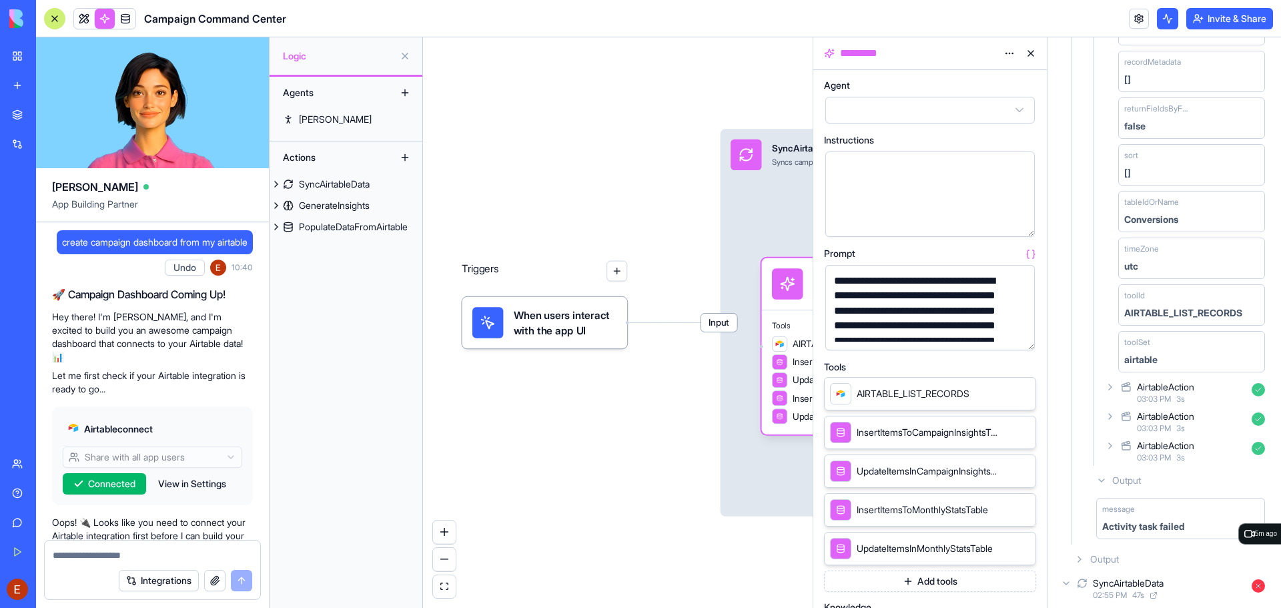
click at [1111, 390] on icon at bounding box center [1110, 387] width 11 height 11
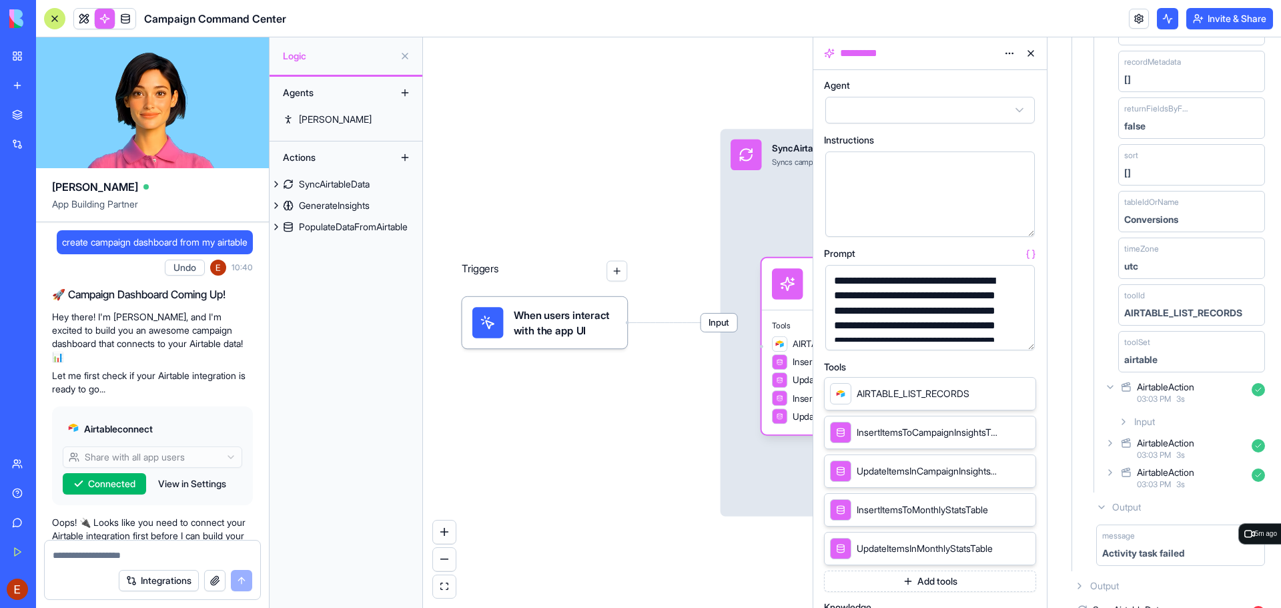
click at [1126, 425] on icon at bounding box center [1124, 421] width 11 height 11
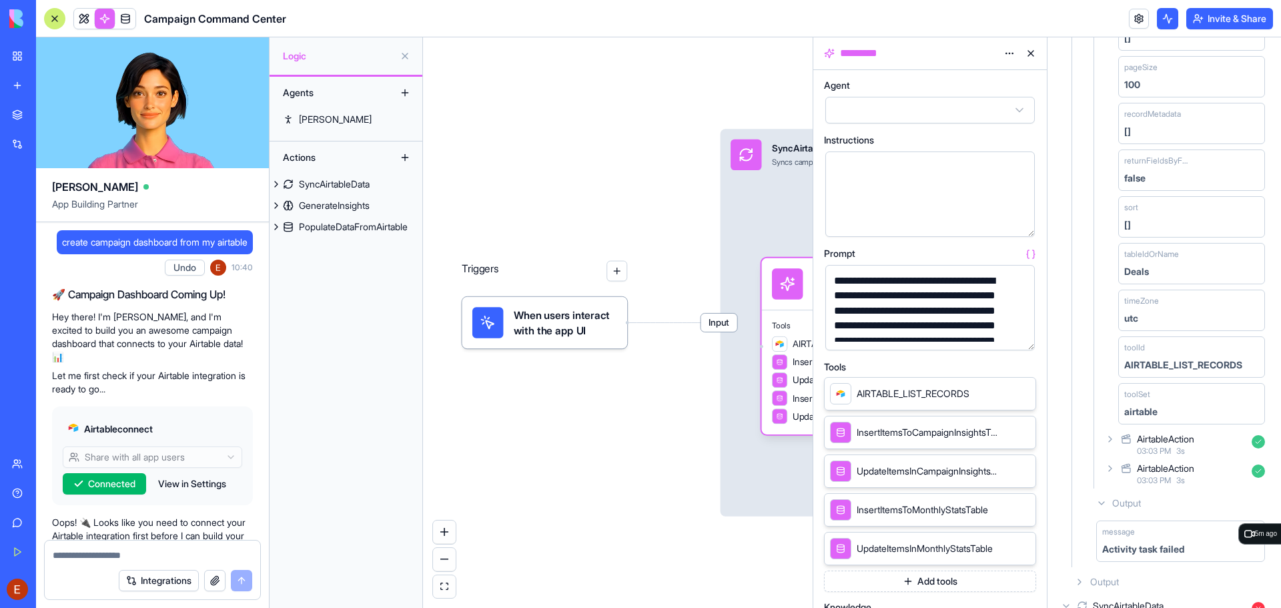
scroll to position [934, 0]
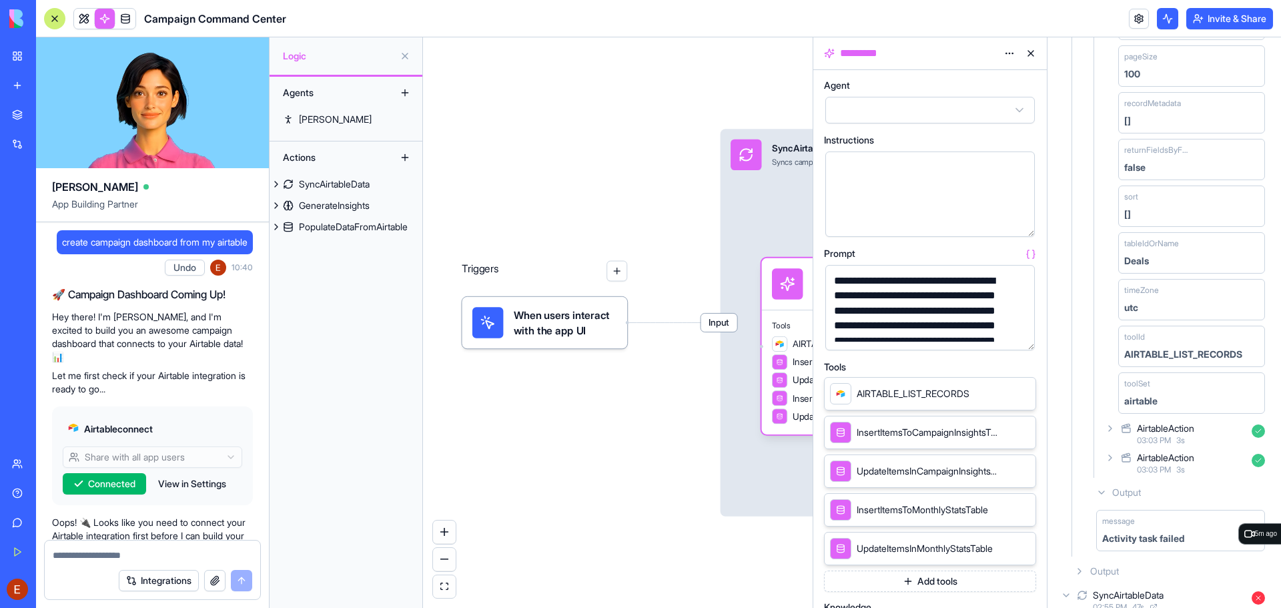
click at [1113, 428] on icon at bounding box center [1110, 428] width 11 height 11
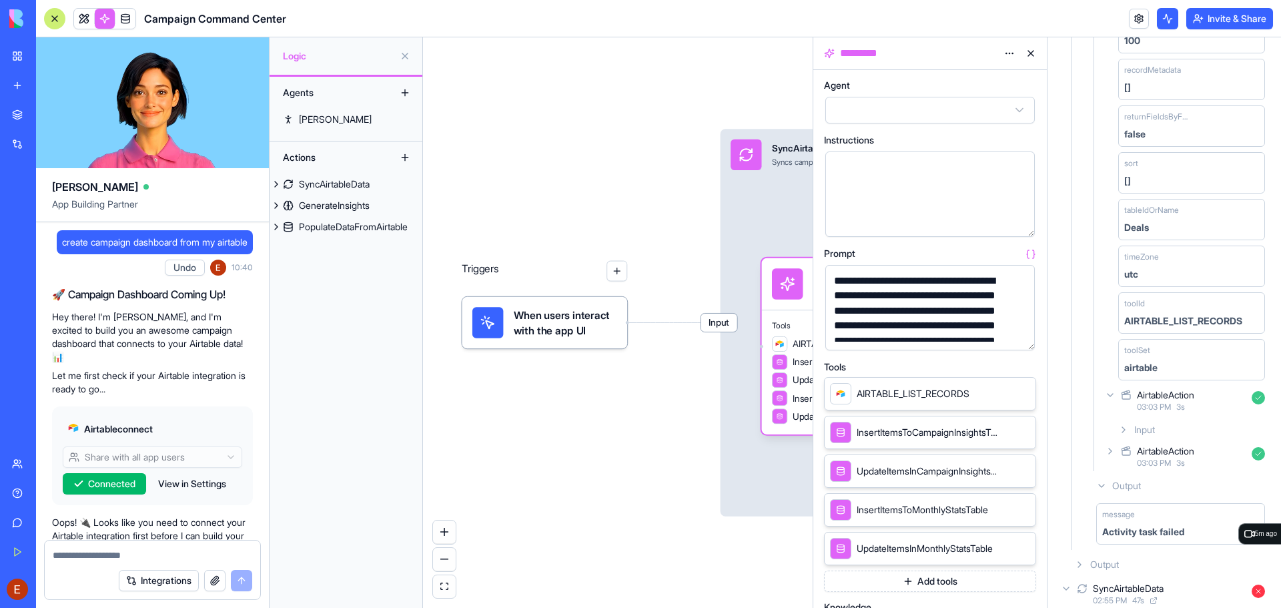
scroll to position [1001, 0]
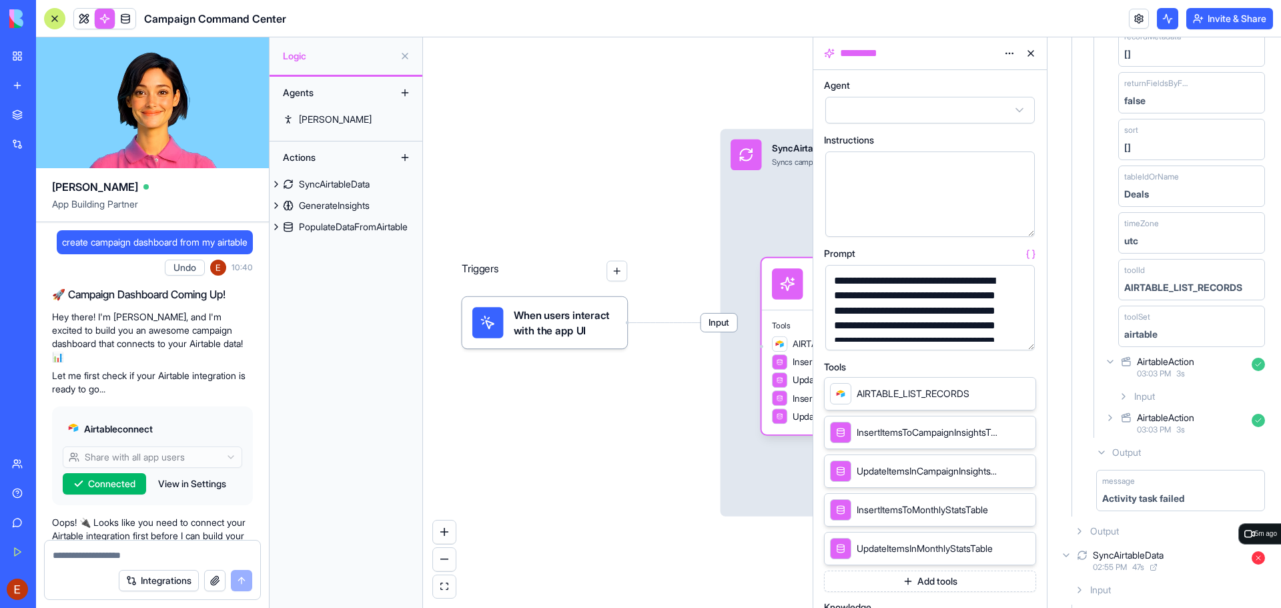
click at [1124, 397] on icon at bounding box center [1124, 396] width 11 height 11
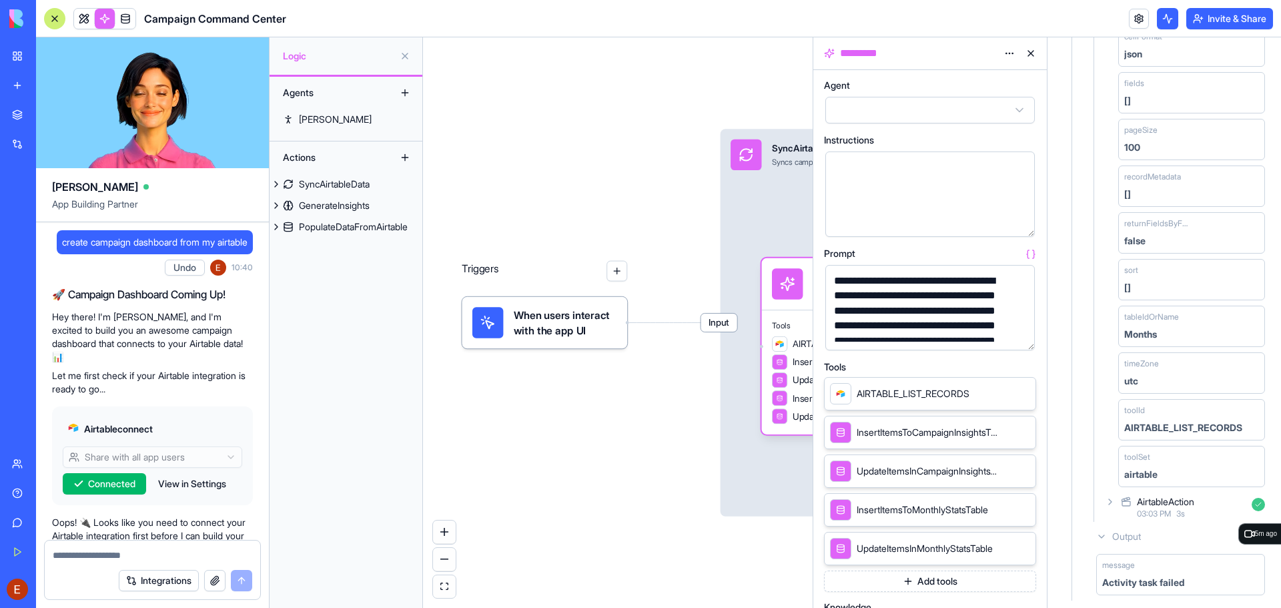
scroll to position [1468, 0]
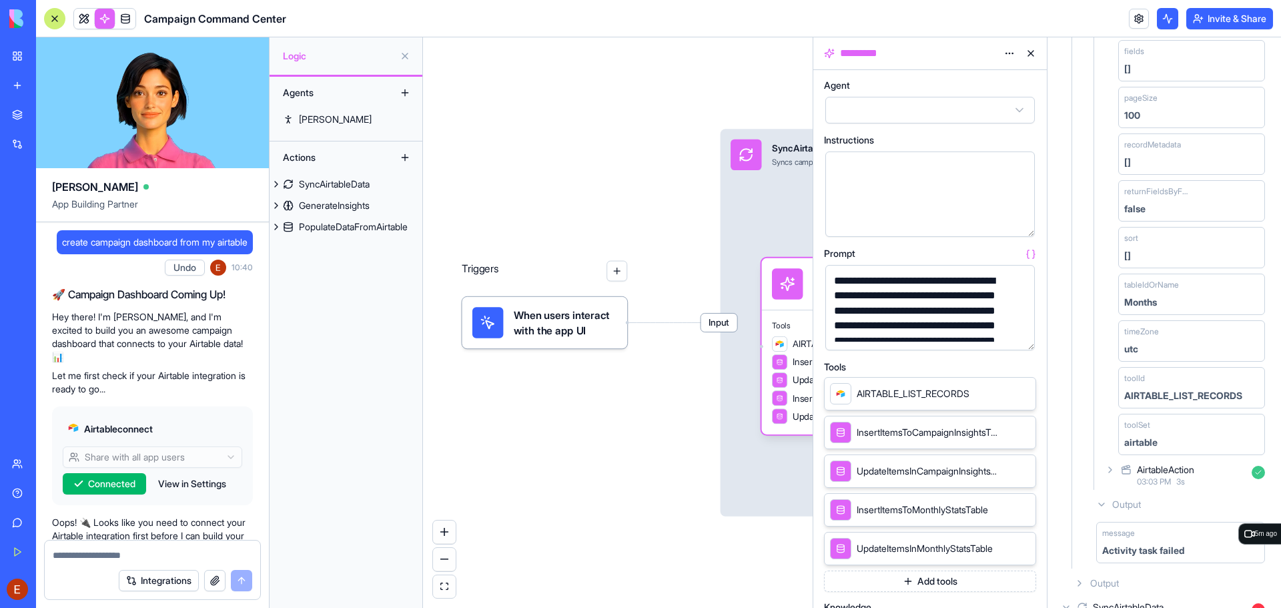
click at [1111, 477] on div "AirtableAction 03:03 PM 3 s" at bounding box center [1187, 474] width 168 height 29
click at [1125, 497] on div "Input" at bounding box center [1192, 505] width 158 height 24
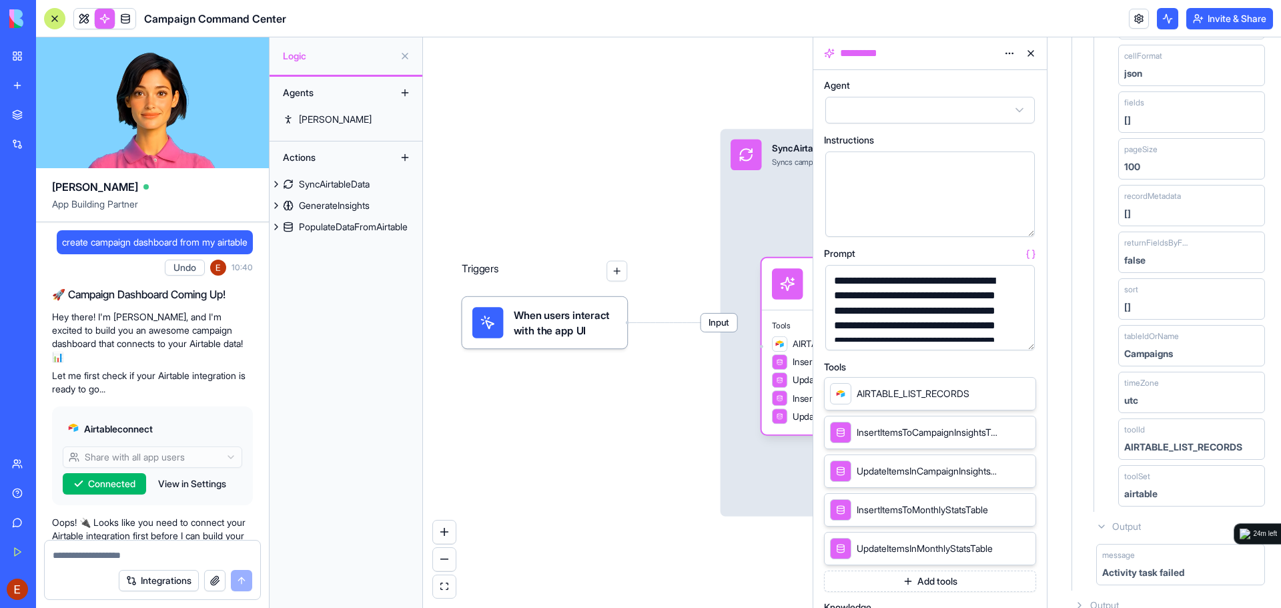
scroll to position [2069, 0]
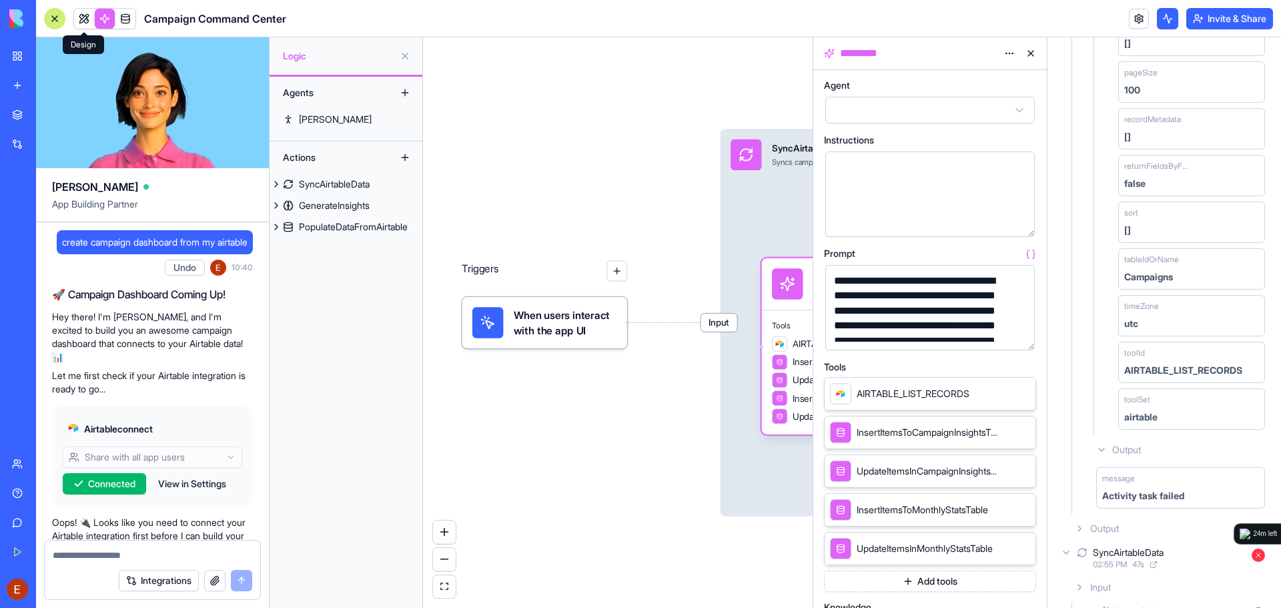
click at [83, 13] on link at bounding box center [84, 19] width 20 height 20
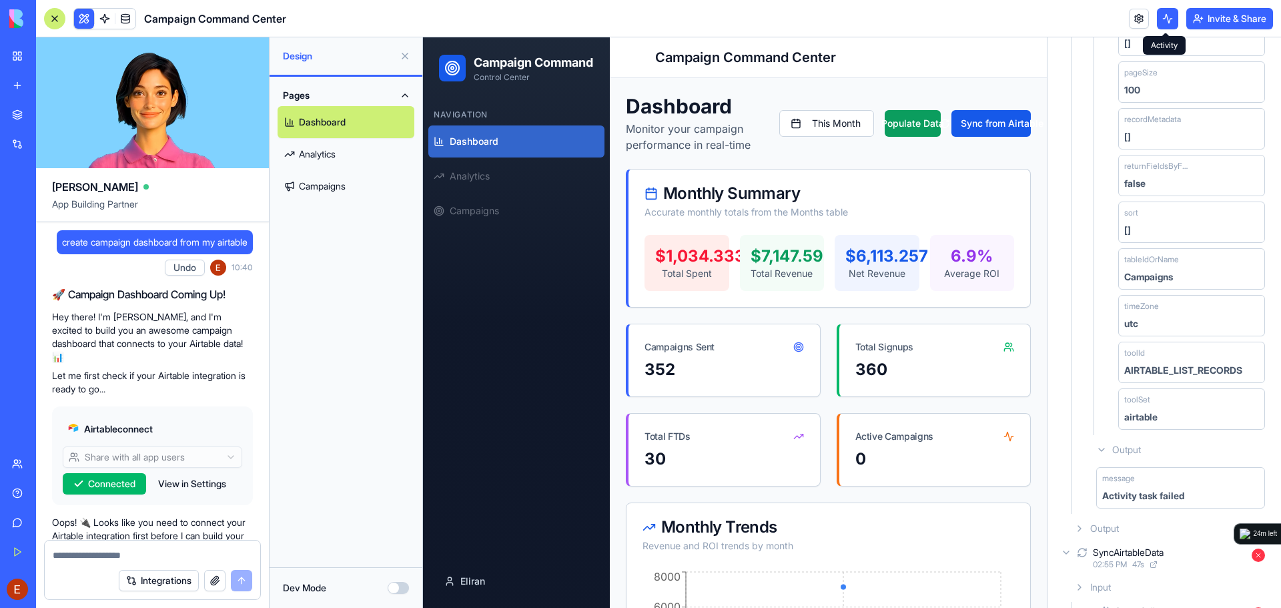
click at [1158, 14] on button at bounding box center [1167, 18] width 21 height 21
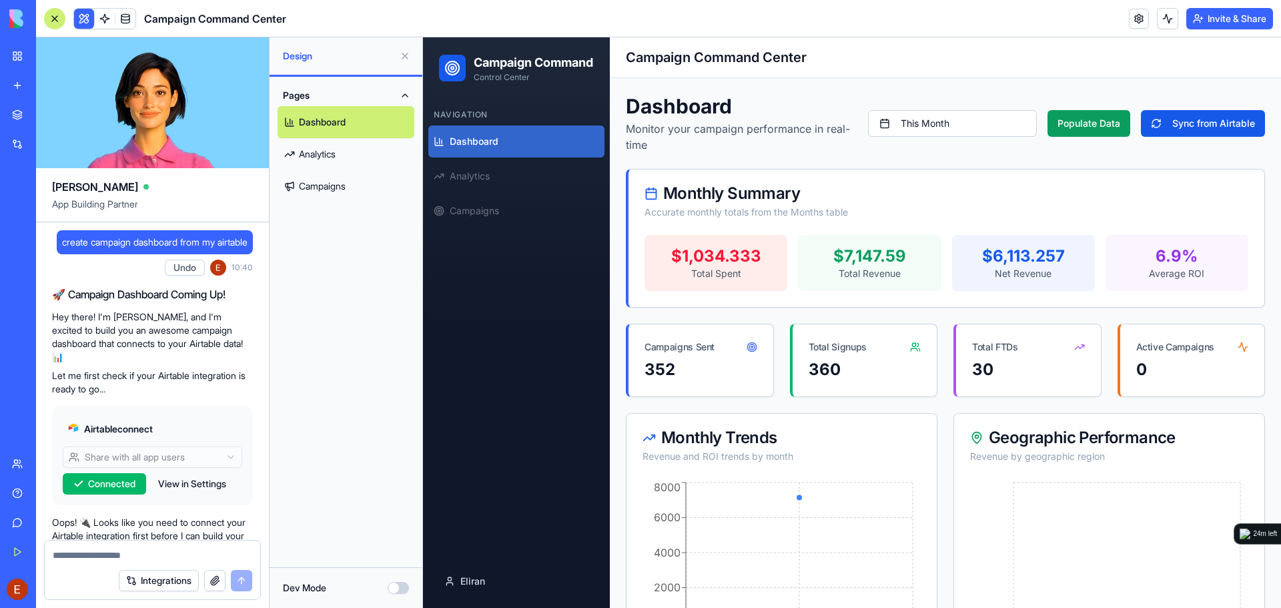
click at [404, 54] on button at bounding box center [404, 55] width 21 height 21
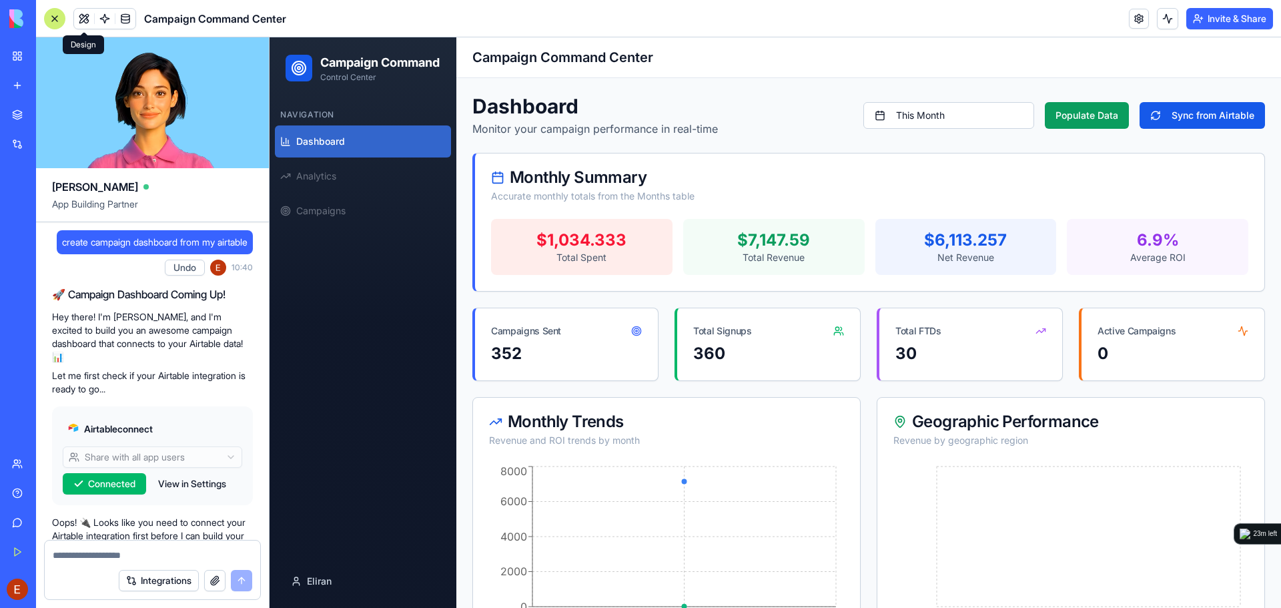
click at [105, 555] on textarea at bounding box center [153, 555] width 200 height 13
click at [143, 556] on textarea "**********" at bounding box center [153, 548] width 200 height 27
paste textarea "*"
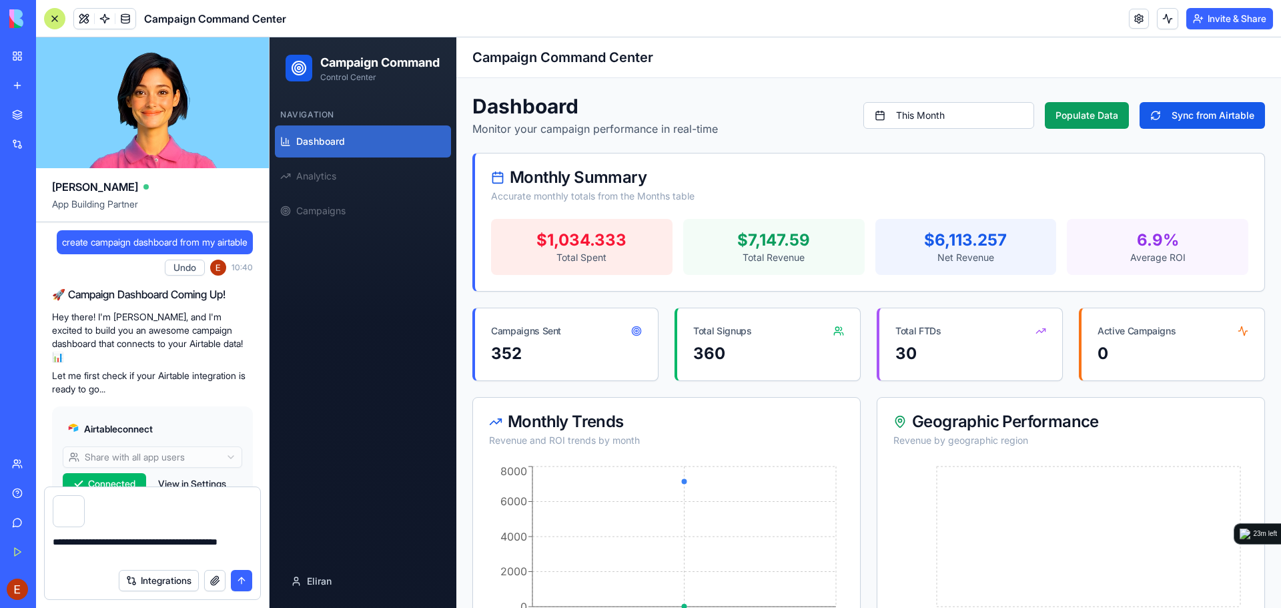
click at [129, 541] on textarea "**********" at bounding box center [153, 548] width 200 height 27
type textarea "**********"
click at [245, 573] on button "submit" at bounding box center [241, 580] width 21 height 21
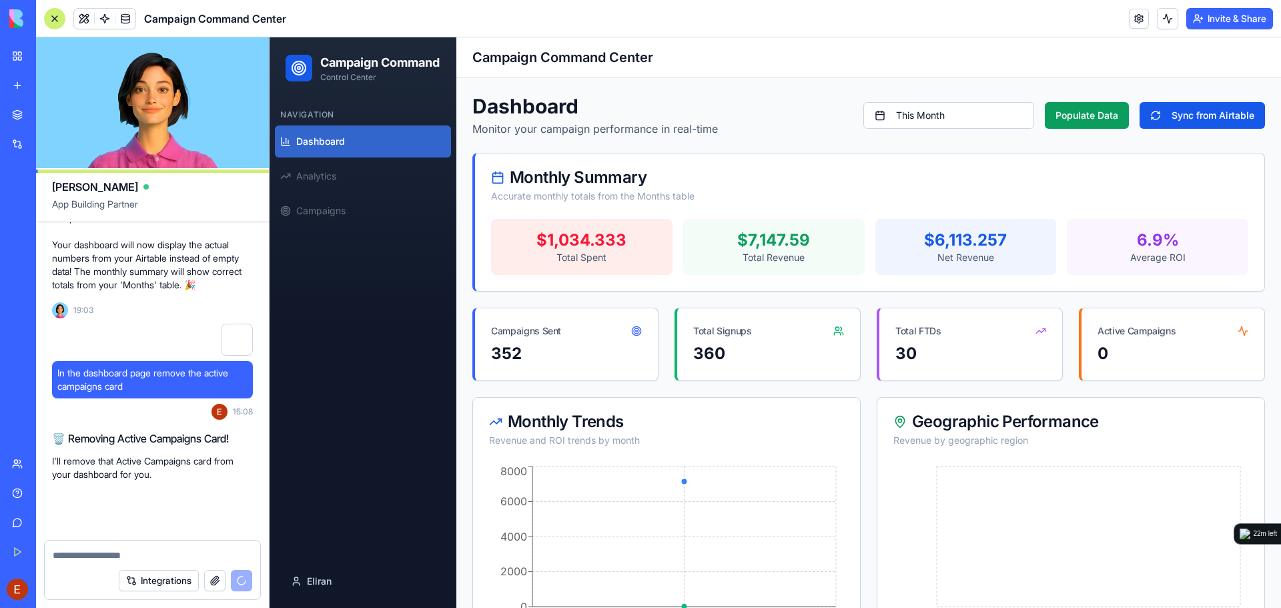
scroll to position [5072, 0]
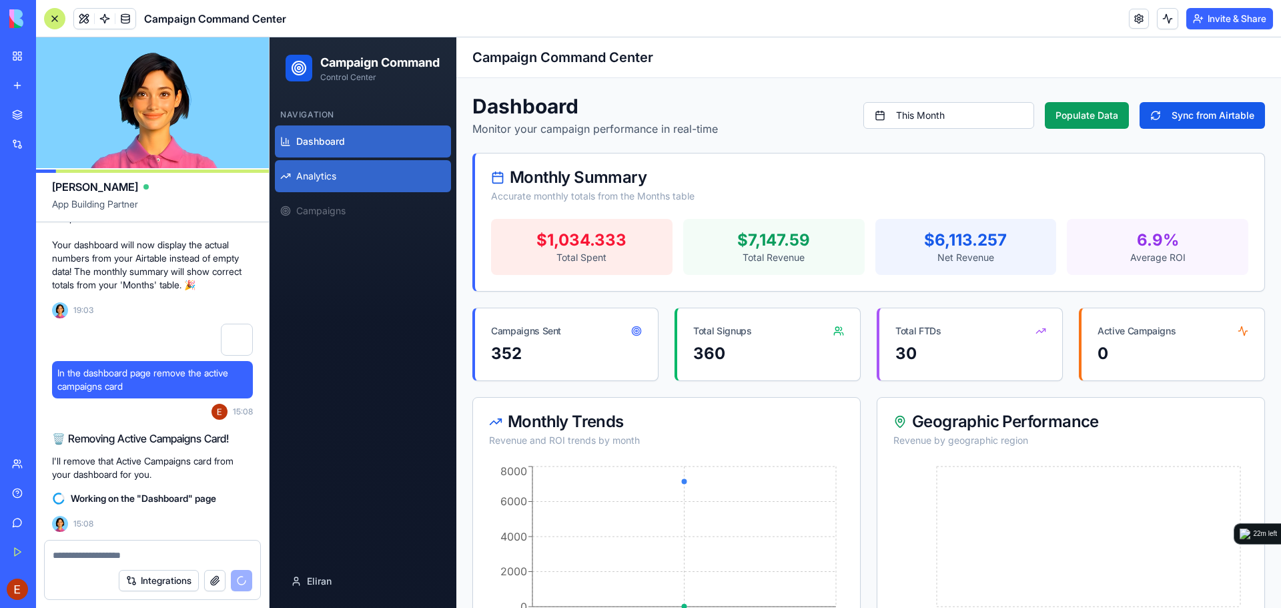
click at [327, 183] on span "Analytics" at bounding box center [316, 176] width 40 height 13
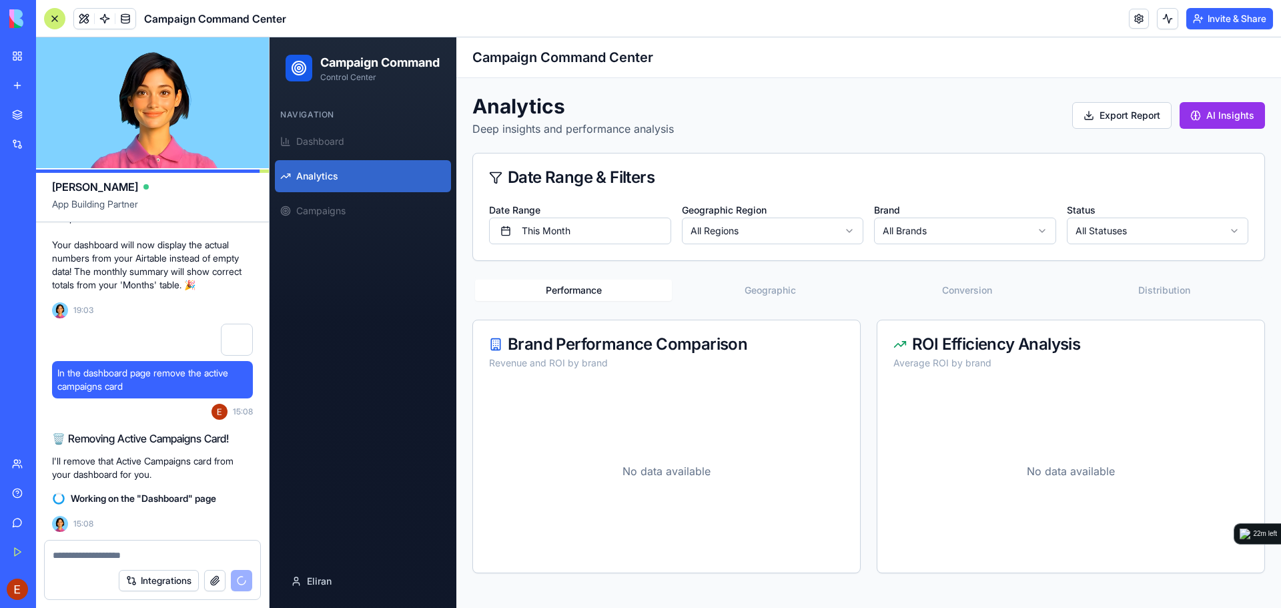
click at [965, 288] on button "Conversion" at bounding box center [967, 290] width 197 height 21
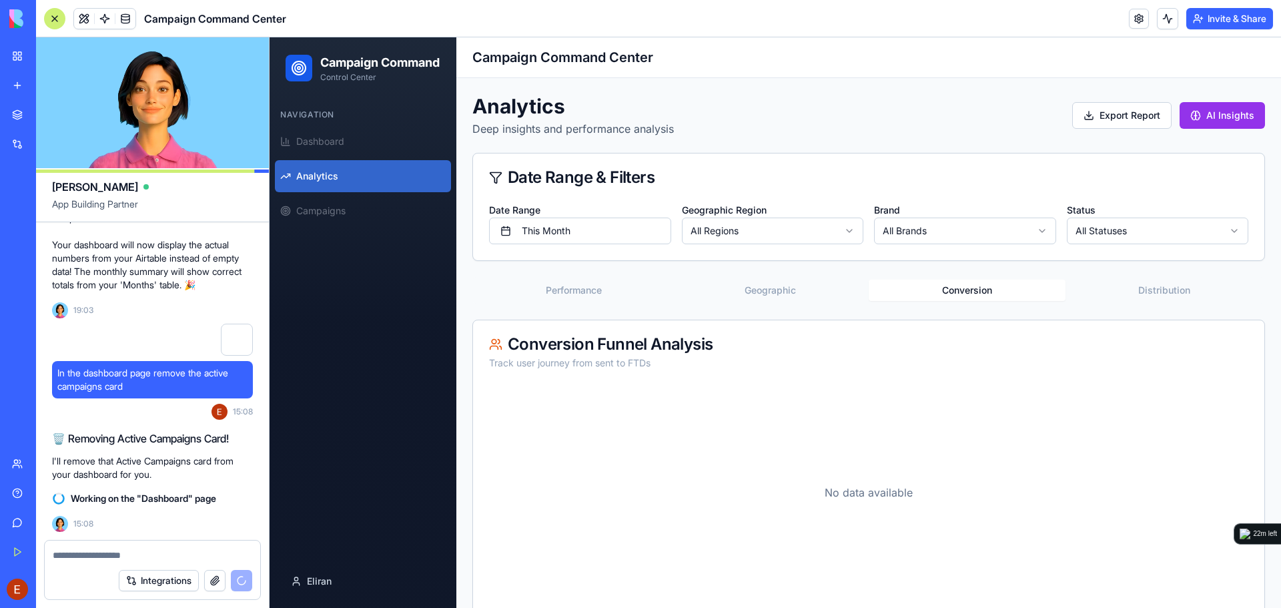
click at [756, 286] on button "Geographic" at bounding box center [770, 290] width 197 height 21
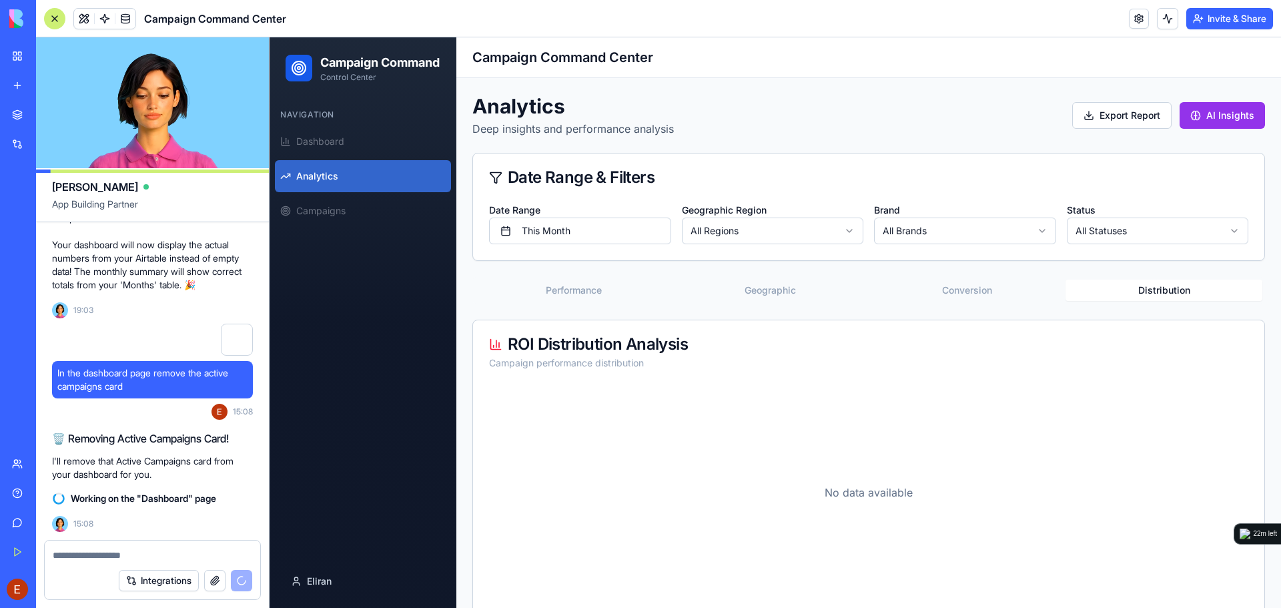
click at [1180, 290] on button "Distribution" at bounding box center [1164, 290] width 197 height 21
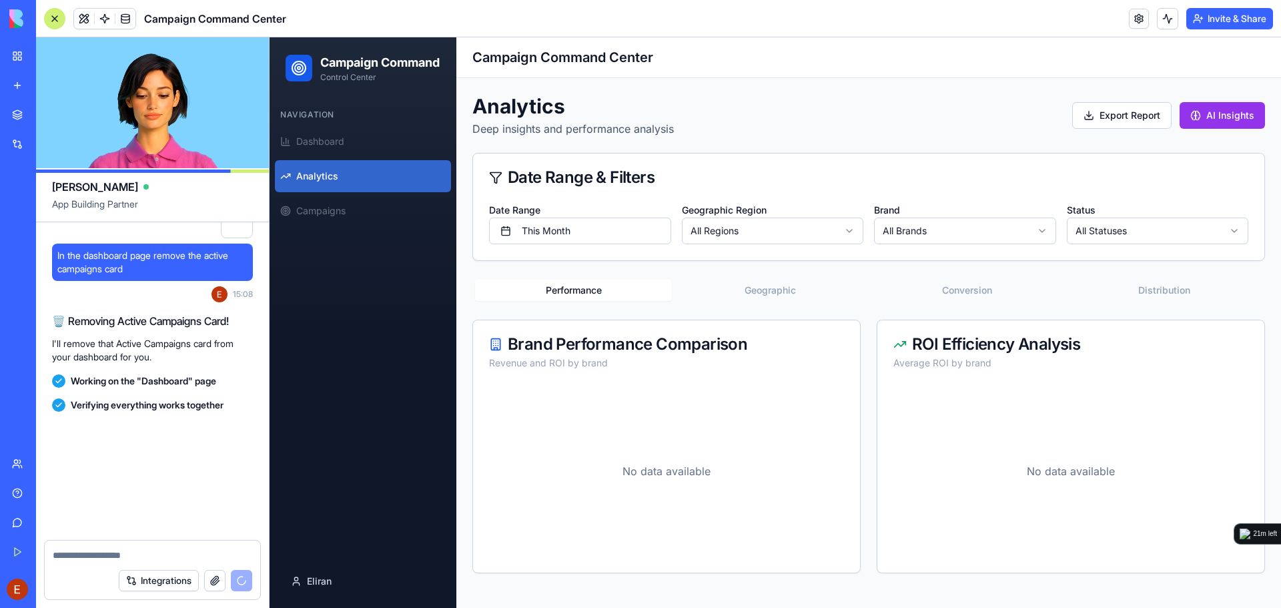
scroll to position [5454, 0]
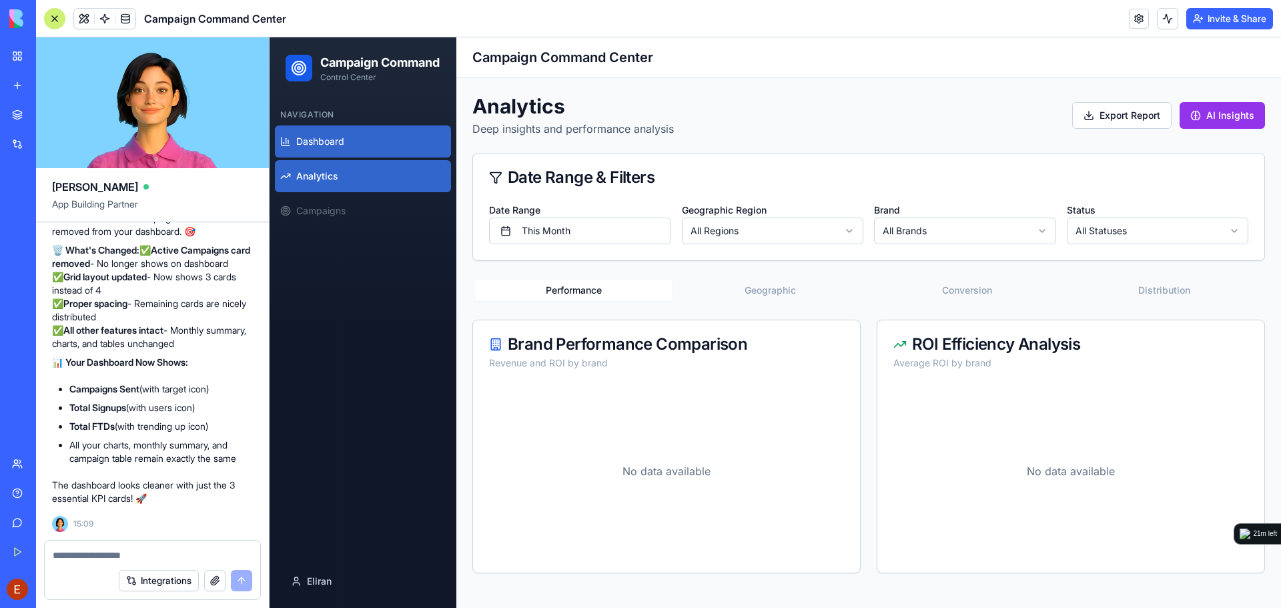
click at [348, 151] on link "Dashboard" at bounding box center [363, 141] width 176 height 32
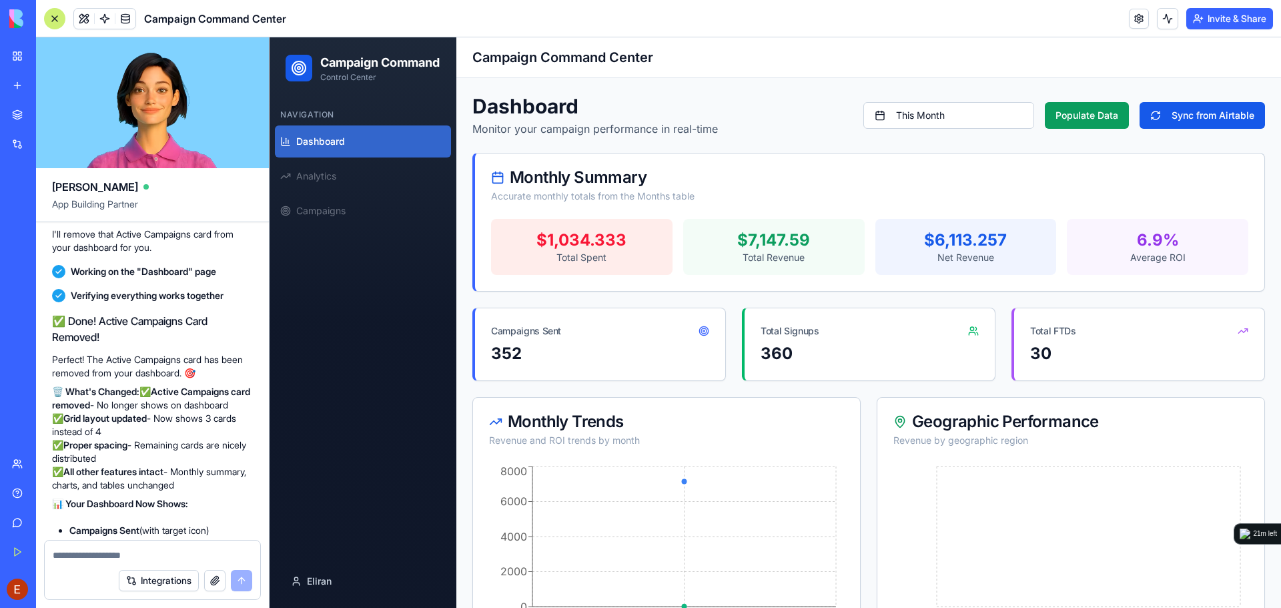
scroll to position [5187, 0]
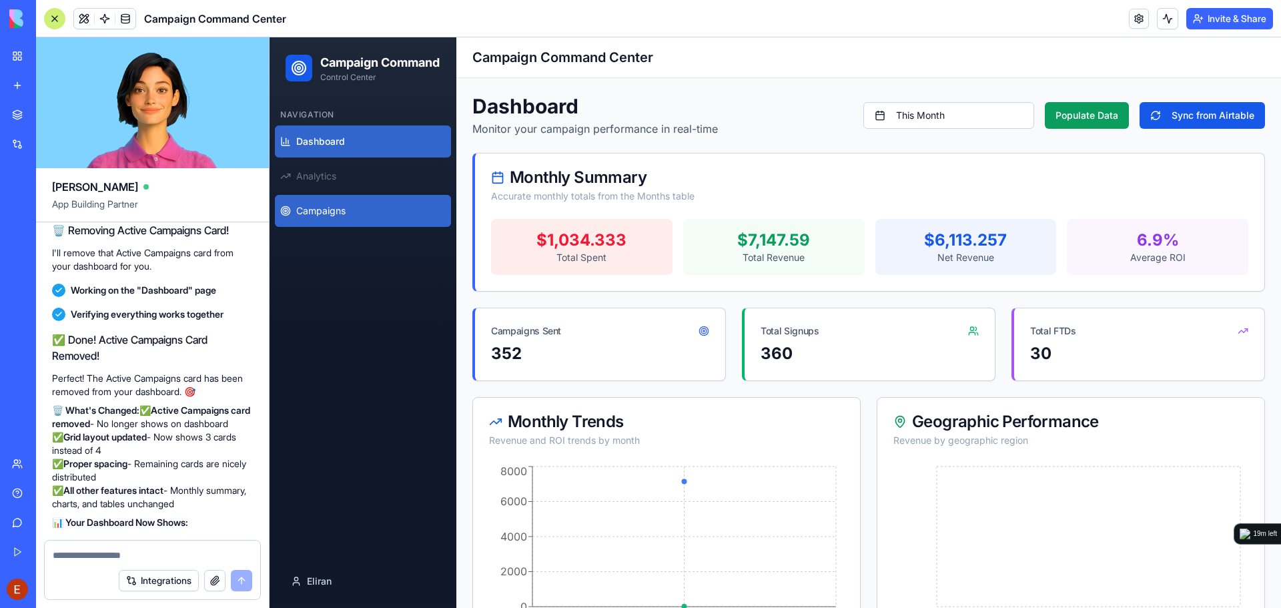
click at [358, 227] on link "Campaigns" at bounding box center [363, 211] width 176 height 32
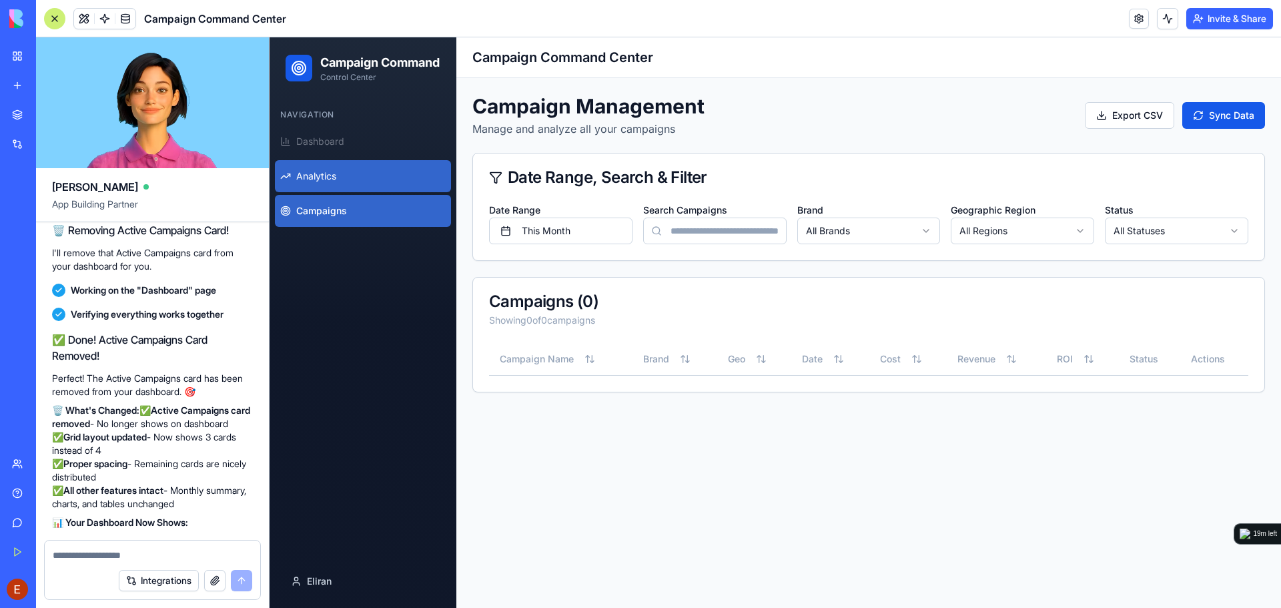
click at [368, 186] on link "Analytics" at bounding box center [363, 176] width 176 height 32
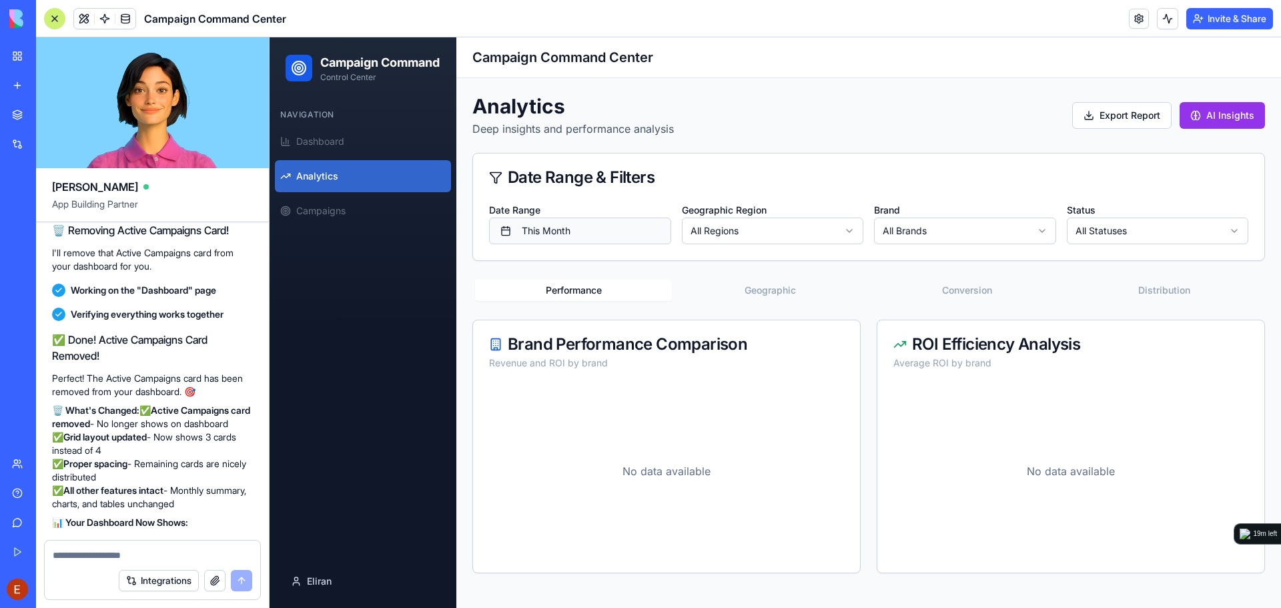
click at [553, 224] on button "This Month" at bounding box center [580, 231] width 182 height 27
click at [557, 270] on html "Campaign Command Control Center Navigation Dashboard Analytics Campaigns Eliran…" at bounding box center [776, 322] width 1012 height 571
click at [773, 227] on html "Campaign Command Control Center Navigation Dashboard Analytics Campaigns Eliran…" at bounding box center [776, 322] width 1012 height 571
click at [589, 227] on button "Last Month" at bounding box center [580, 231] width 182 height 27
click at [125, 20] on span at bounding box center [125, 18] width 37 height 37
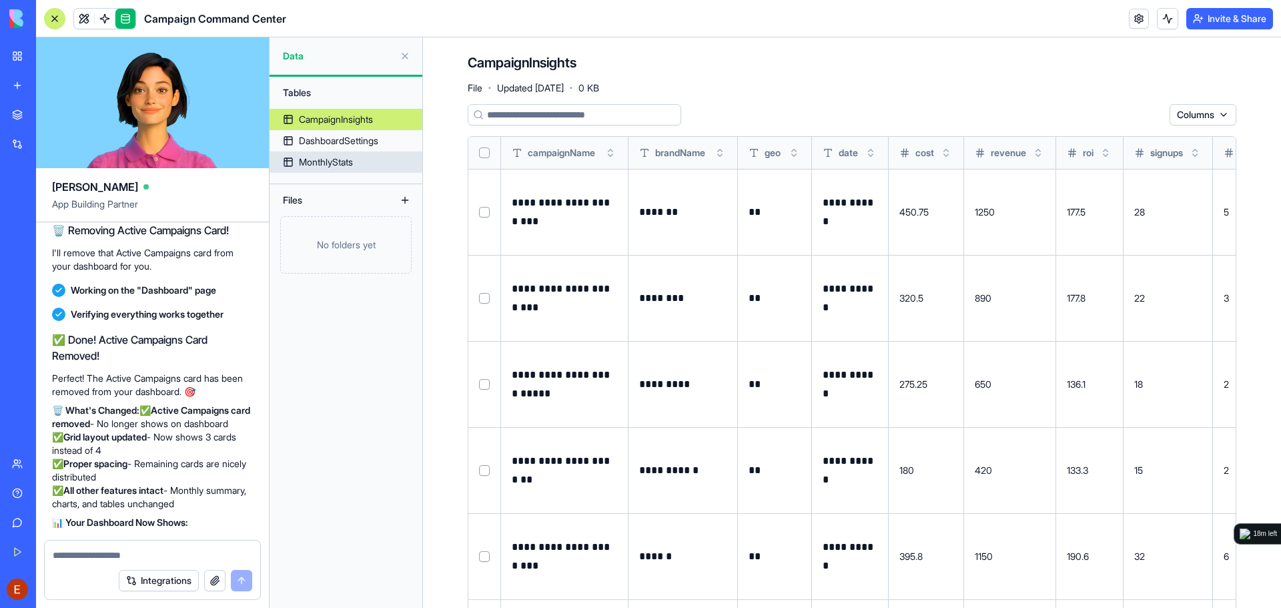
click at [352, 158] on div "MonthlyStats" at bounding box center [326, 162] width 54 height 13
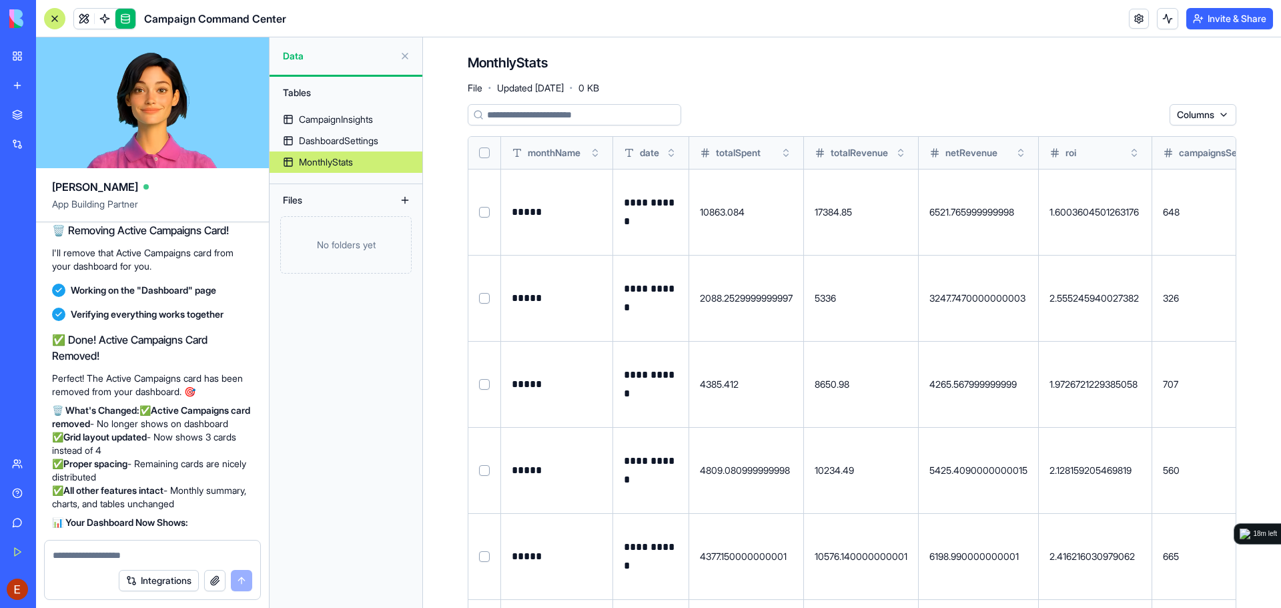
click at [548, 87] on span "Updated [DATE]" at bounding box center [530, 87] width 67 height 13
click at [355, 141] on div "DashboardSettings" at bounding box center [338, 140] width 79 height 13
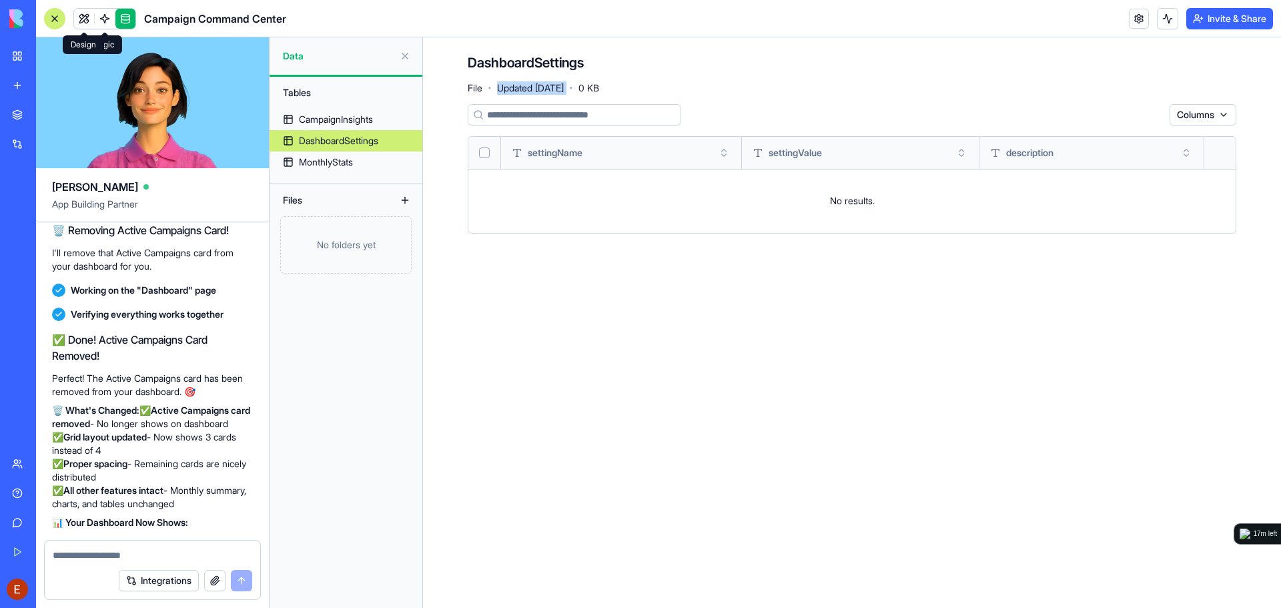
click at [85, 19] on link at bounding box center [84, 19] width 20 height 20
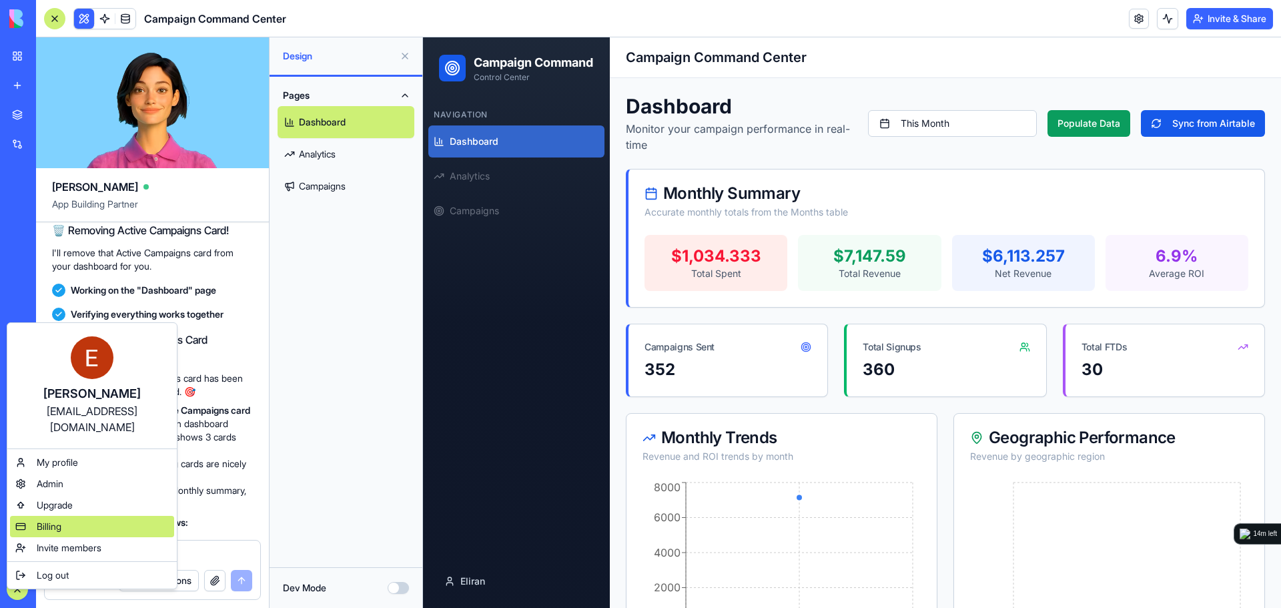
click at [69, 516] on div "Billing" at bounding box center [92, 526] width 164 height 21
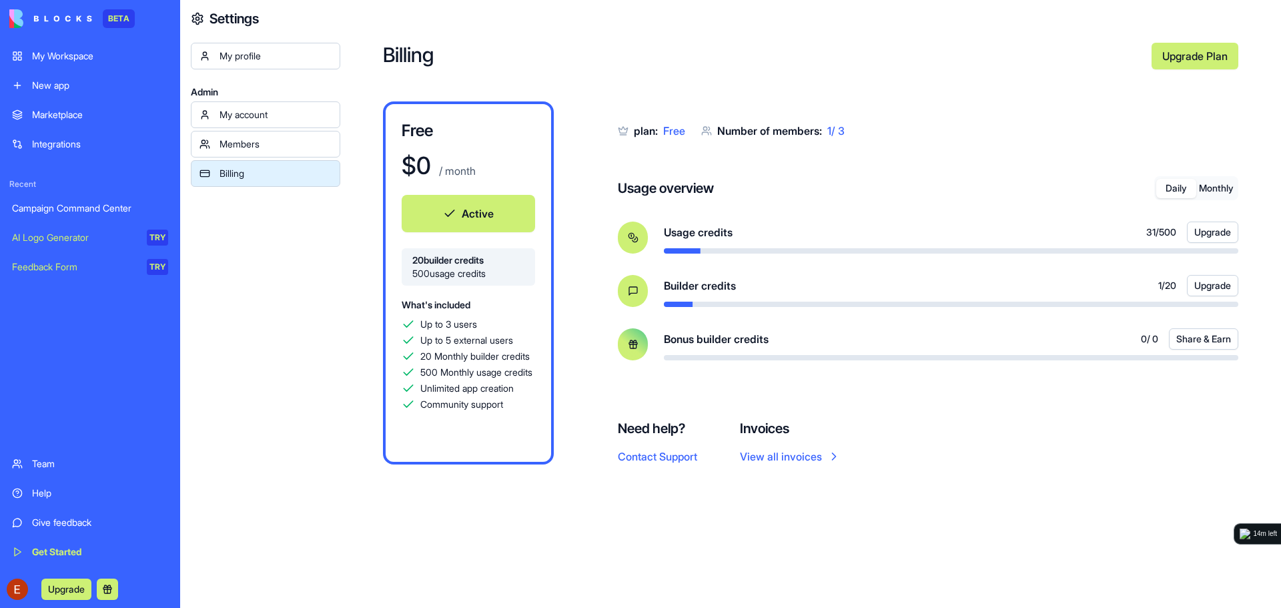
click at [1189, 63] on link "Upgrade Plan" at bounding box center [1195, 56] width 87 height 27
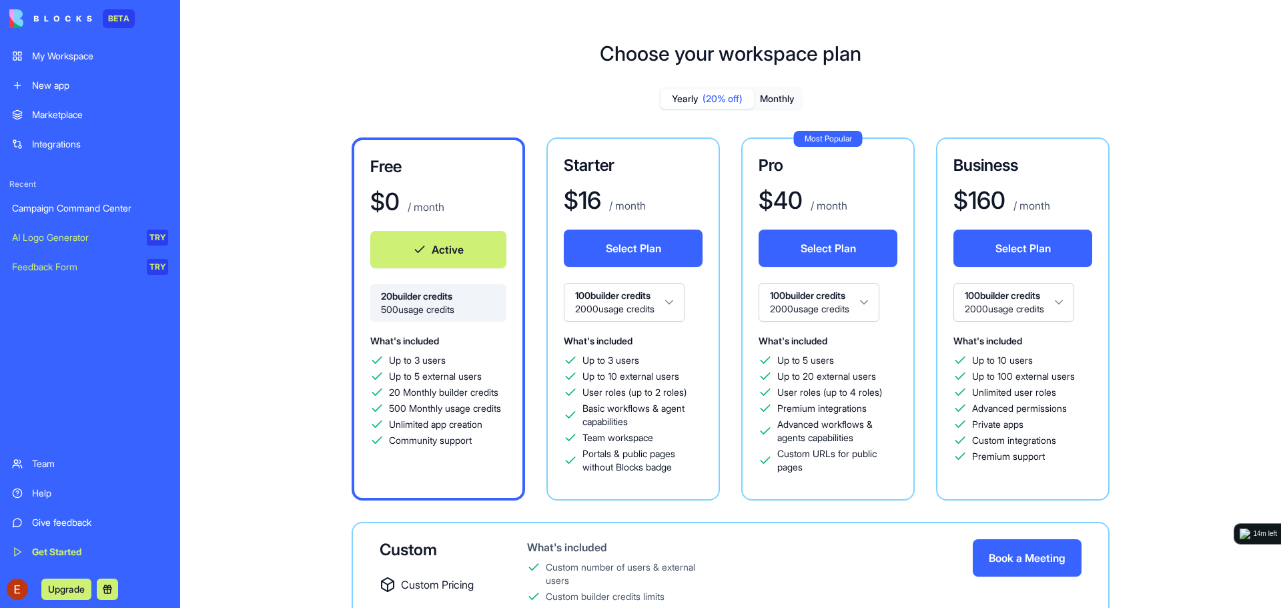
click at [731, 99] on span "(20% off)" at bounding box center [723, 98] width 40 height 13
click at [771, 97] on button "Monthly" at bounding box center [777, 98] width 47 height 19
click at [68, 53] on div "My Workspace" at bounding box center [100, 55] width 136 height 13
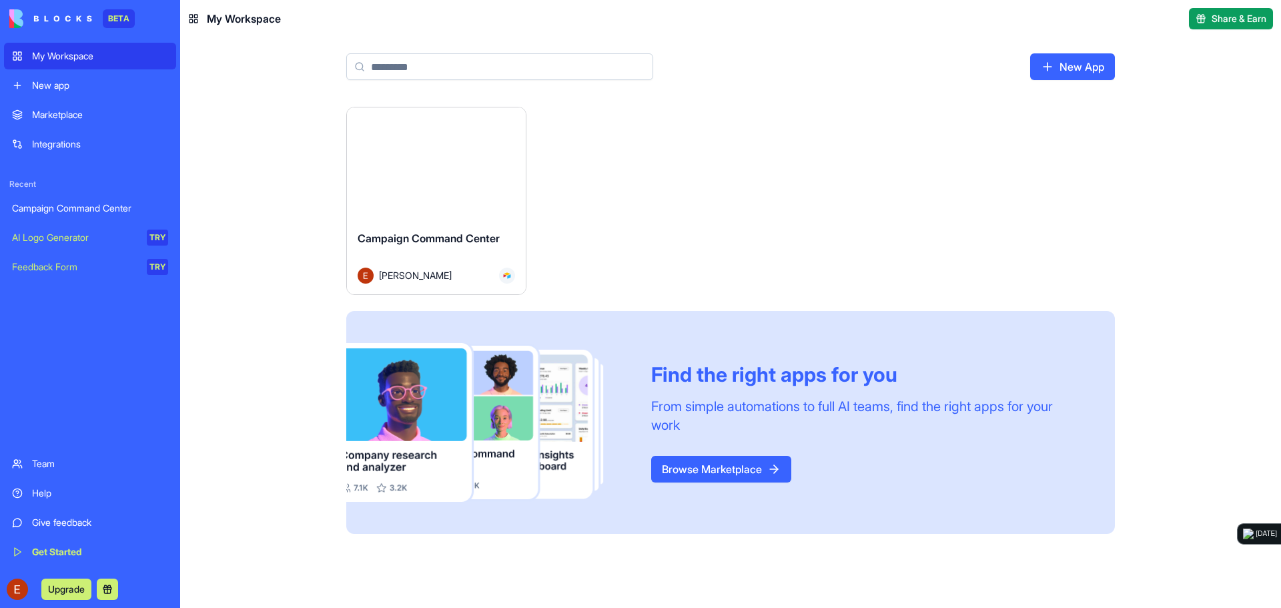
click at [451, 162] on button "Launch" at bounding box center [436, 163] width 100 height 27
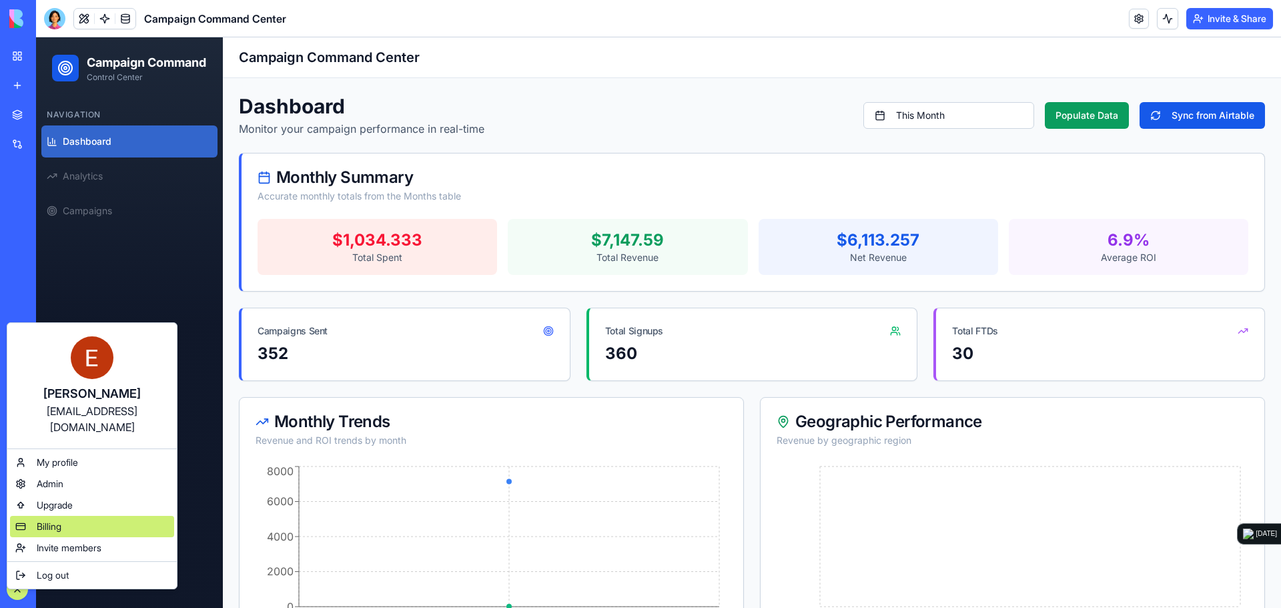
click at [65, 516] on div "Billing" at bounding box center [92, 526] width 164 height 21
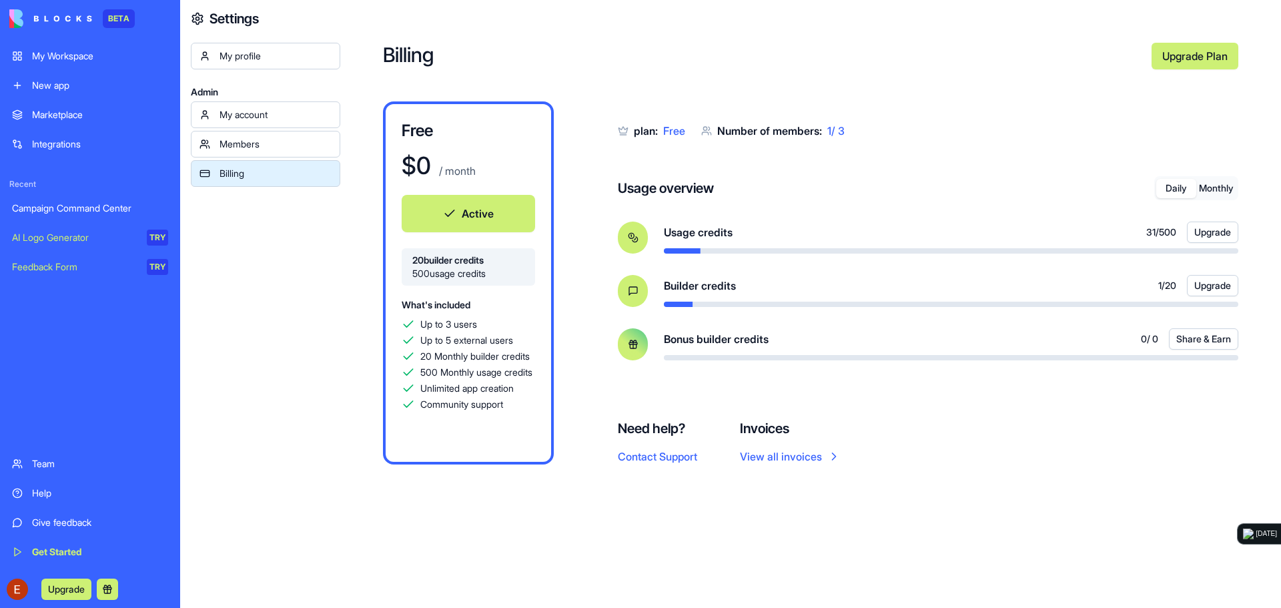
click at [1220, 190] on button "Monthly" at bounding box center [1217, 188] width 40 height 19
click at [1184, 188] on button "Daily" at bounding box center [1177, 188] width 40 height 19
click at [1210, 184] on button "Monthly" at bounding box center [1217, 188] width 40 height 19
click at [258, 111] on div "My account" at bounding box center [276, 114] width 112 height 13
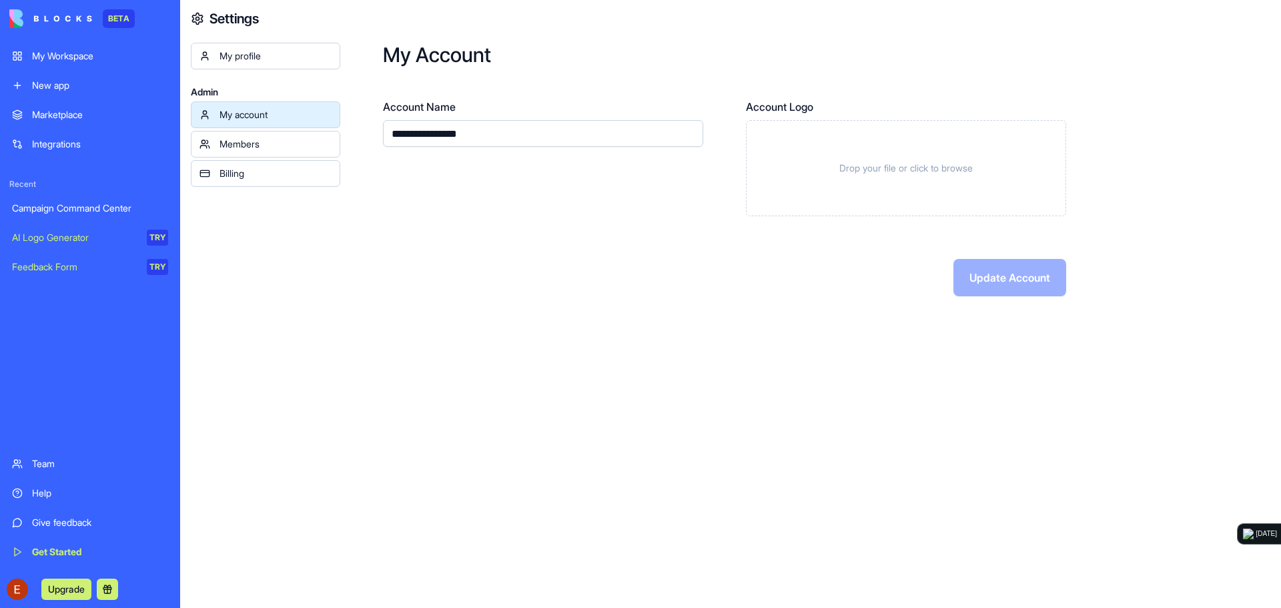
click at [543, 137] on input "**********" at bounding box center [543, 133] width 320 height 27
type input "*******"
click at [732, 148] on div "Account Name ******* Account Logo Drop your file or click to browse" at bounding box center [724, 157] width 683 height 117
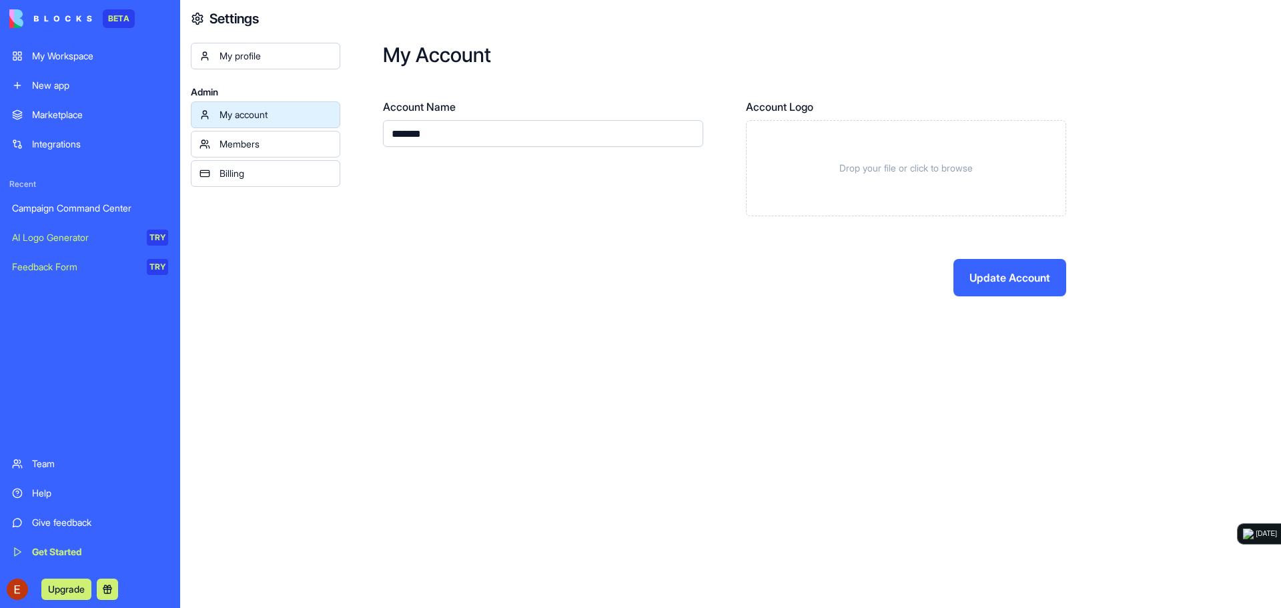
click at [281, 142] on div "Members" at bounding box center [276, 143] width 112 height 13
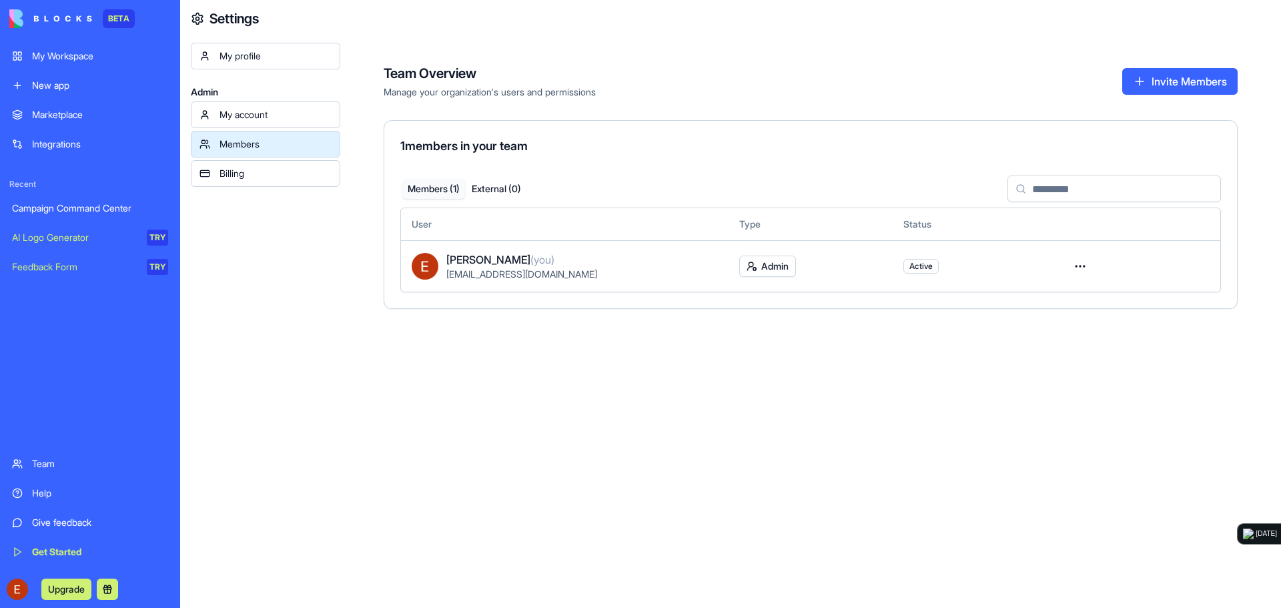
click at [88, 137] on div "Integrations" at bounding box center [100, 143] width 136 height 13
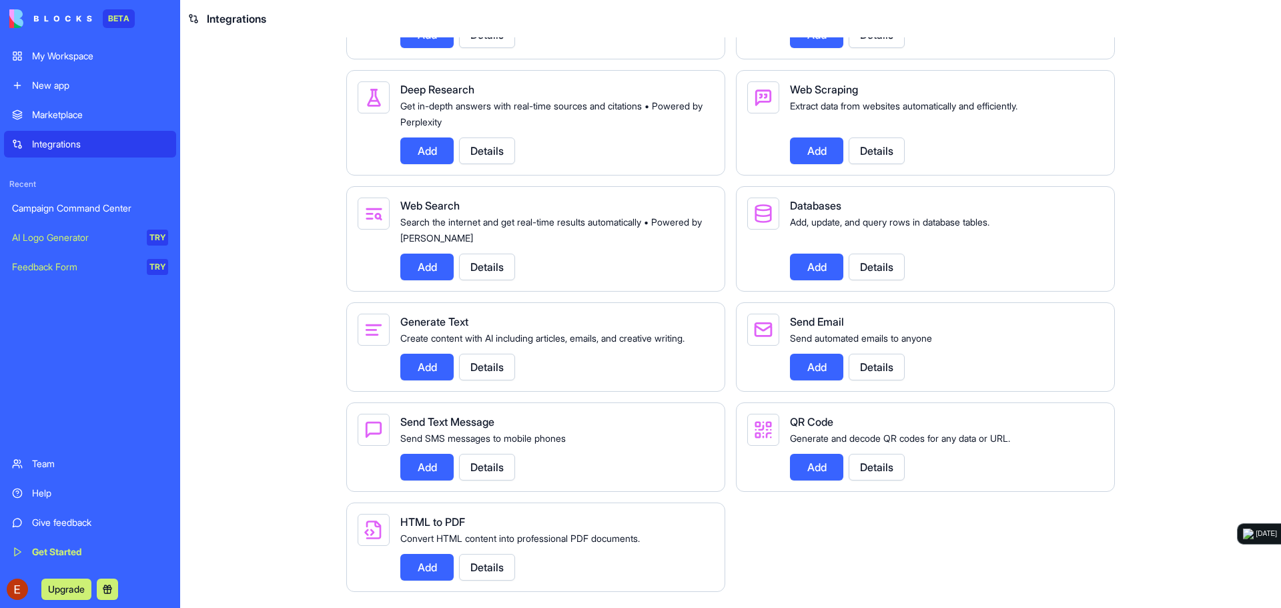
scroll to position [1537, 0]
